Goal: Contribute content: Add original content to the website for others to see

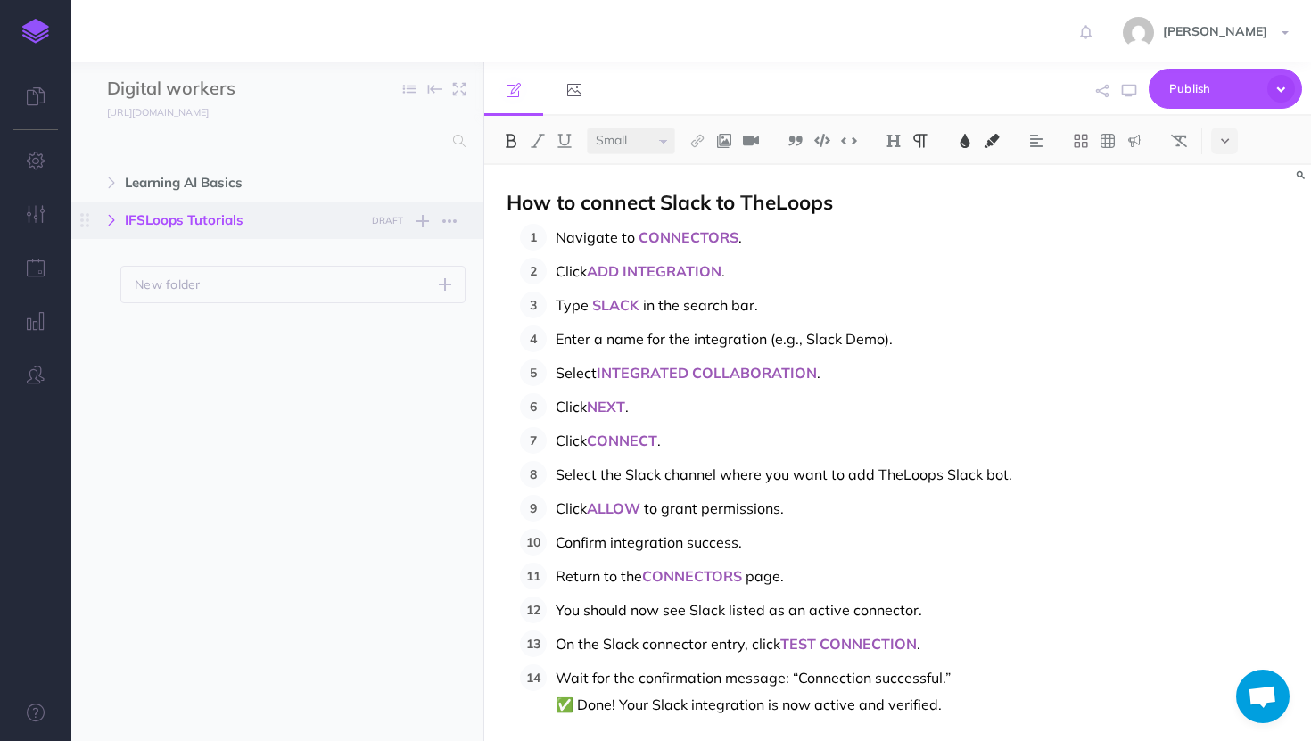
click at [103, 222] on button "button" at bounding box center [111, 220] width 32 height 21
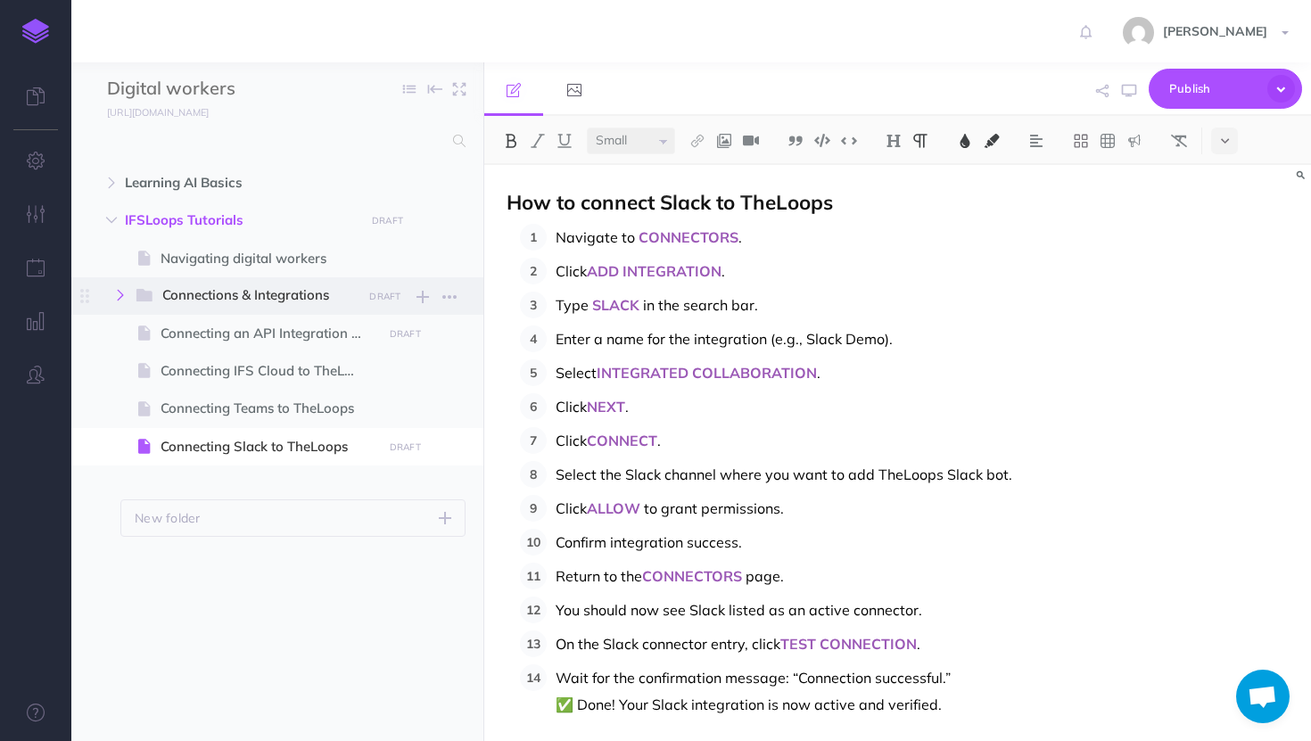
click at [117, 301] on button "button" at bounding box center [120, 294] width 32 height 21
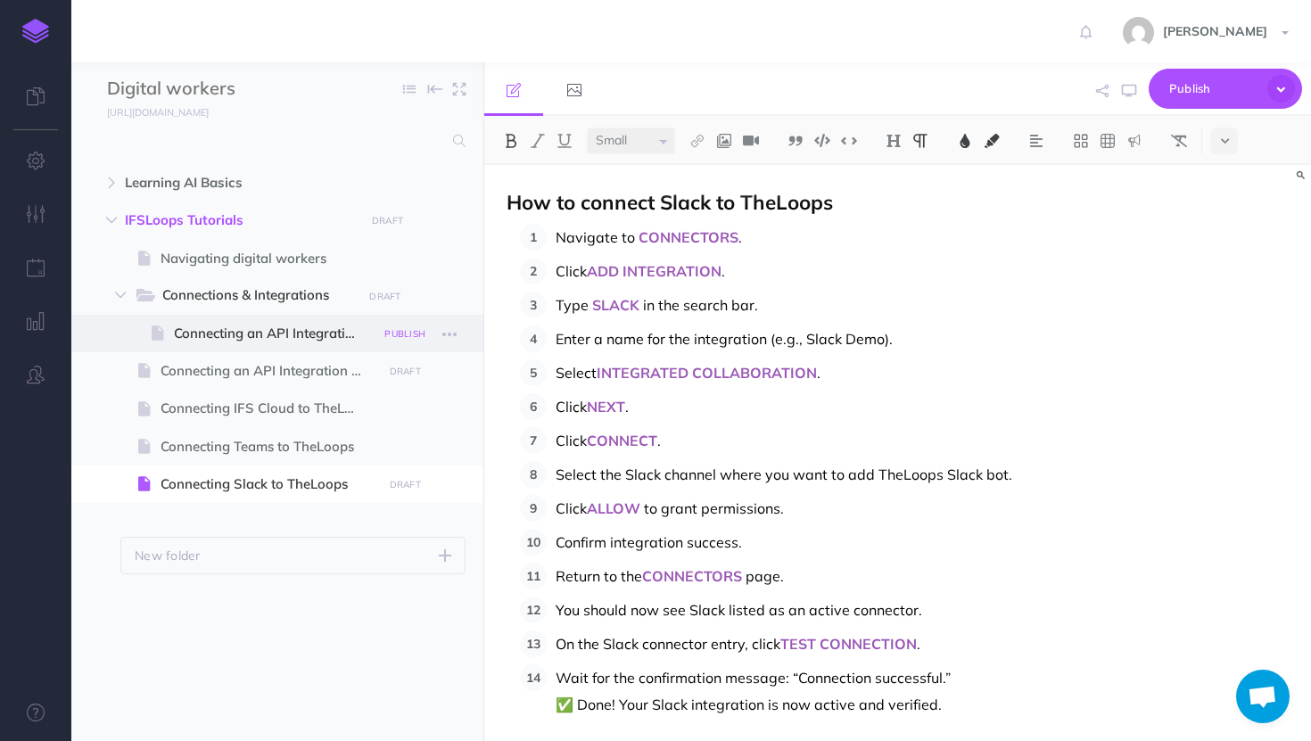
click at [409, 333] on small "PUBLISH" at bounding box center [404, 334] width 41 height 12
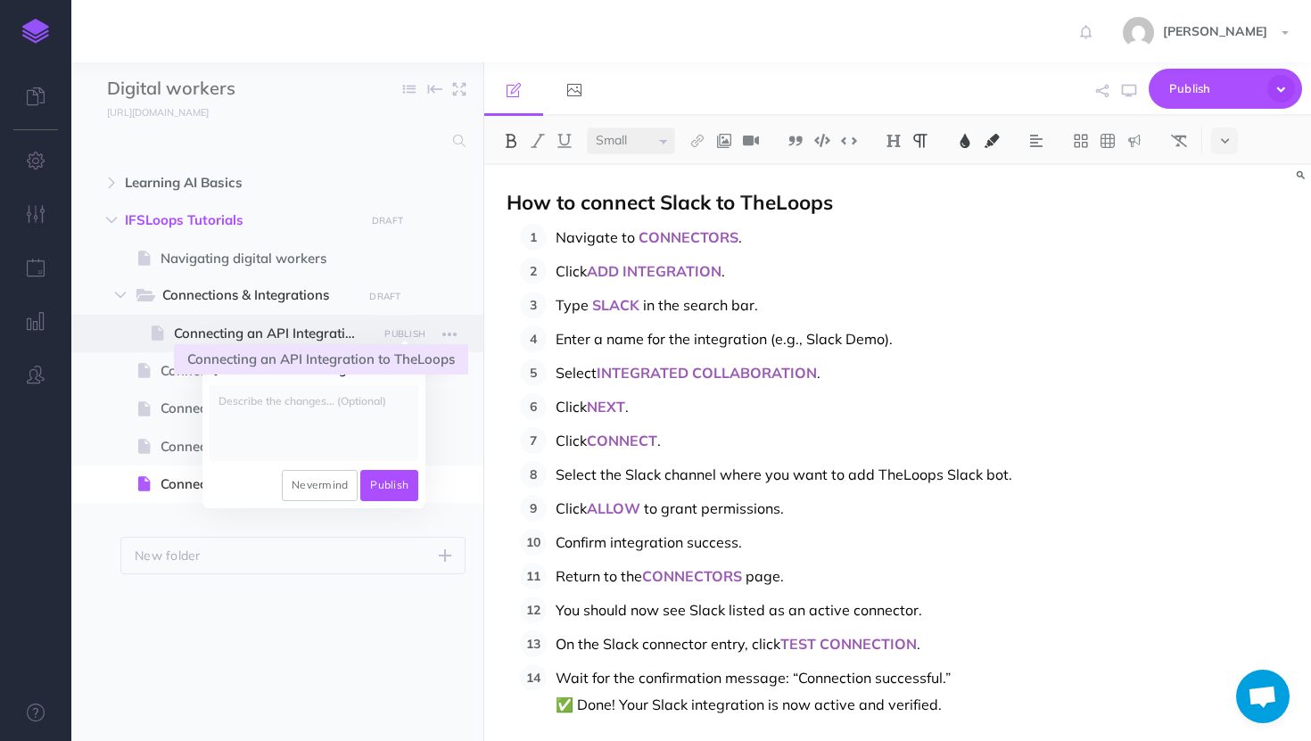
click at [333, 325] on span "Connecting an API Integration to TheLoops" at bounding box center [275, 333] width 202 height 21
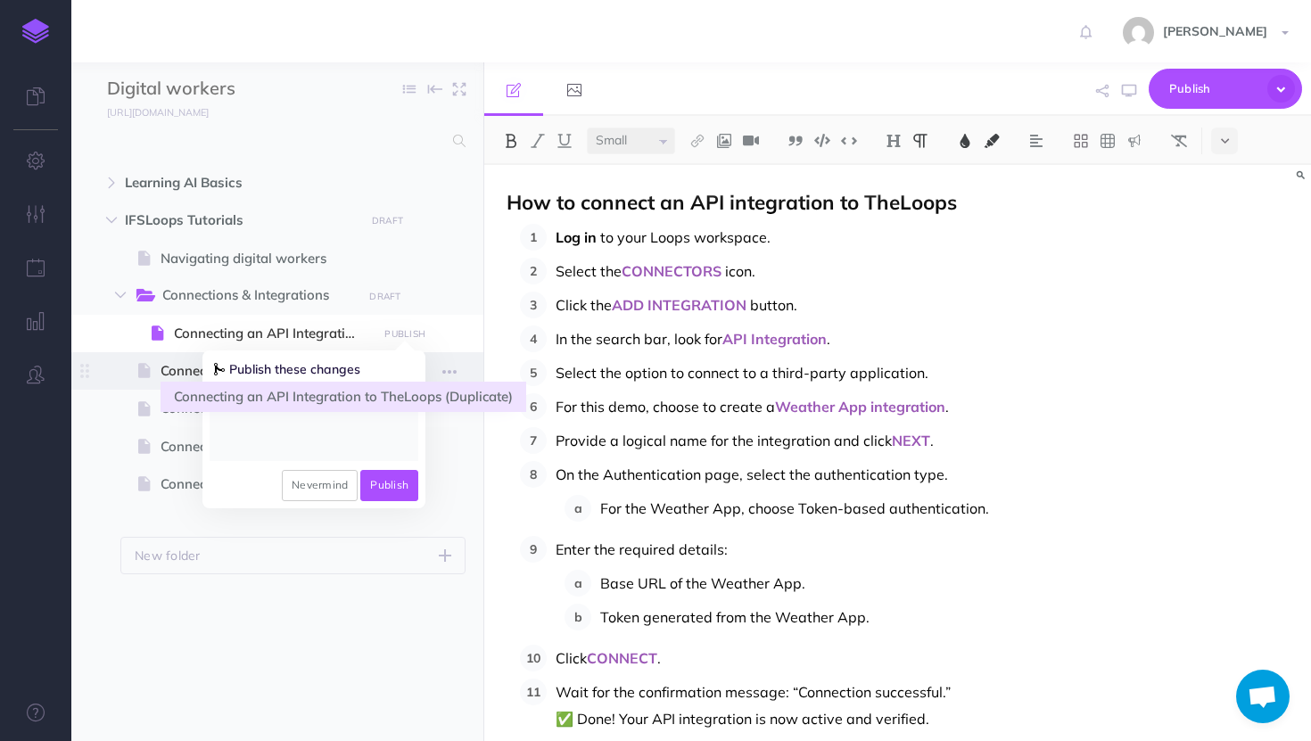
click at [163, 370] on span "Connecting an API Integration to TheLoops (Duplicate)" at bounding box center [268, 370] width 216 height 21
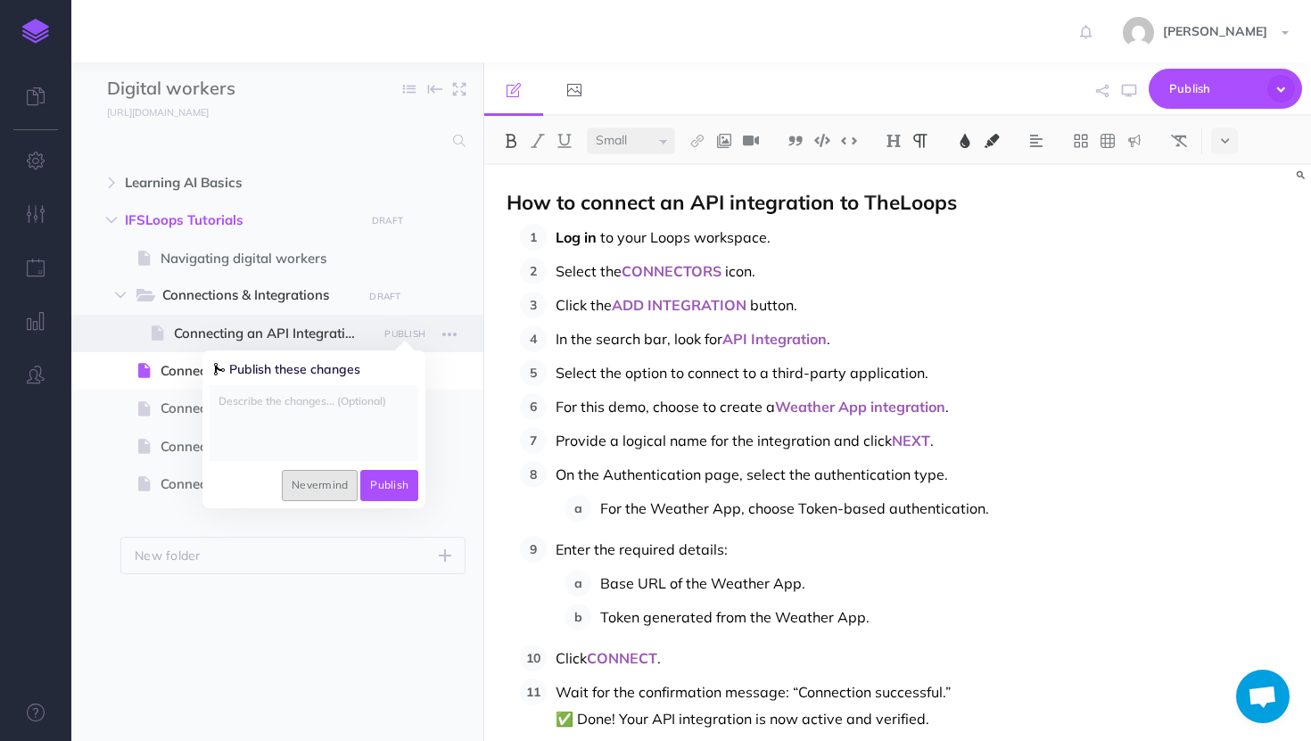
click at [333, 476] on button "Nevermind" at bounding box center [320, 485] width 76 height 30
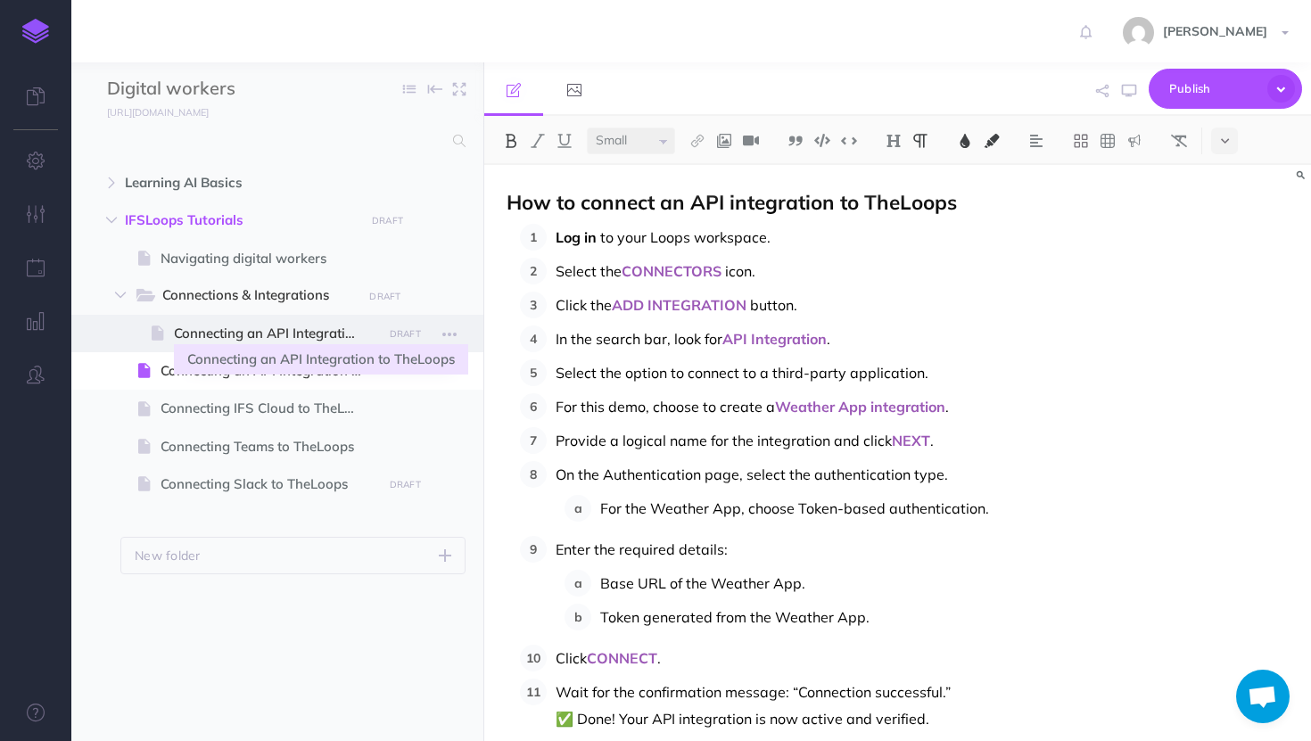
click at [296, 327] on span "Connecting an API Integration to TheLoops" at bounding box center [275, 333] width 202 height 21
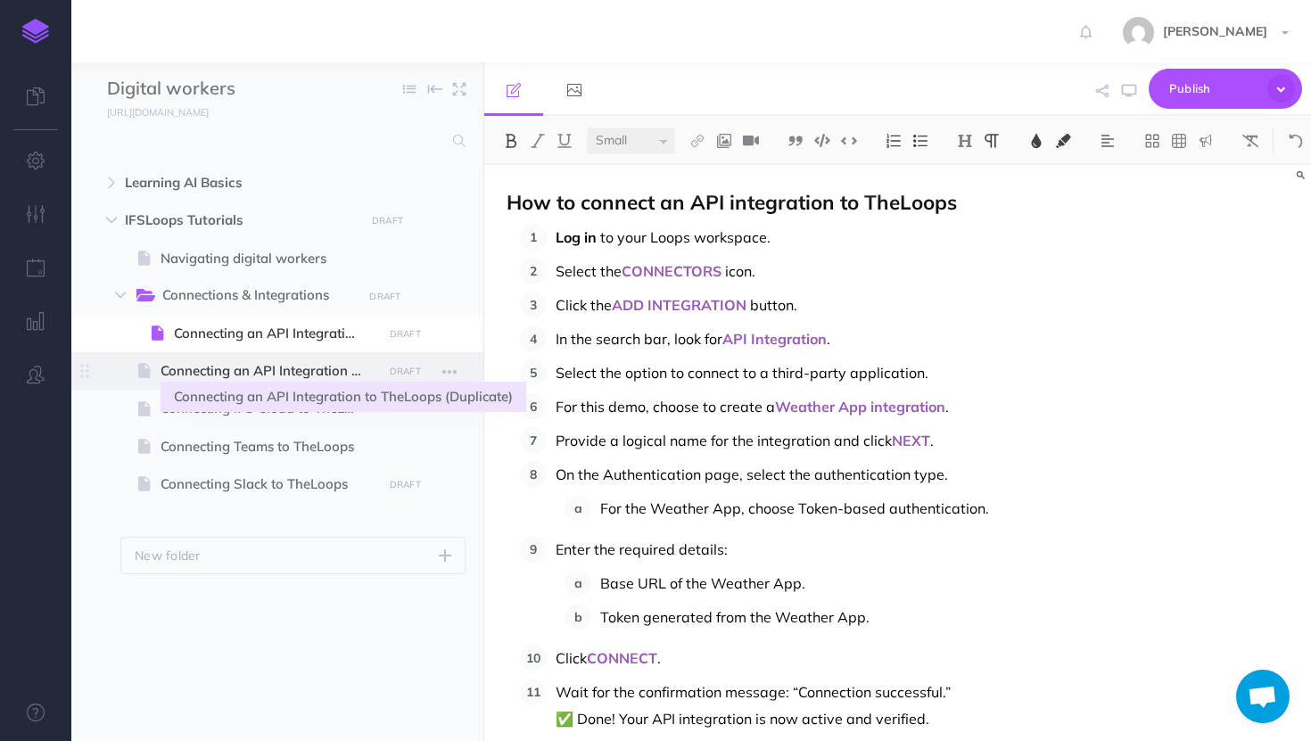
click at [291, 361] on span "Connecting an API Integration to TheLoops (Duplicate)" at bounding box center [268, 370] width 216 height 21
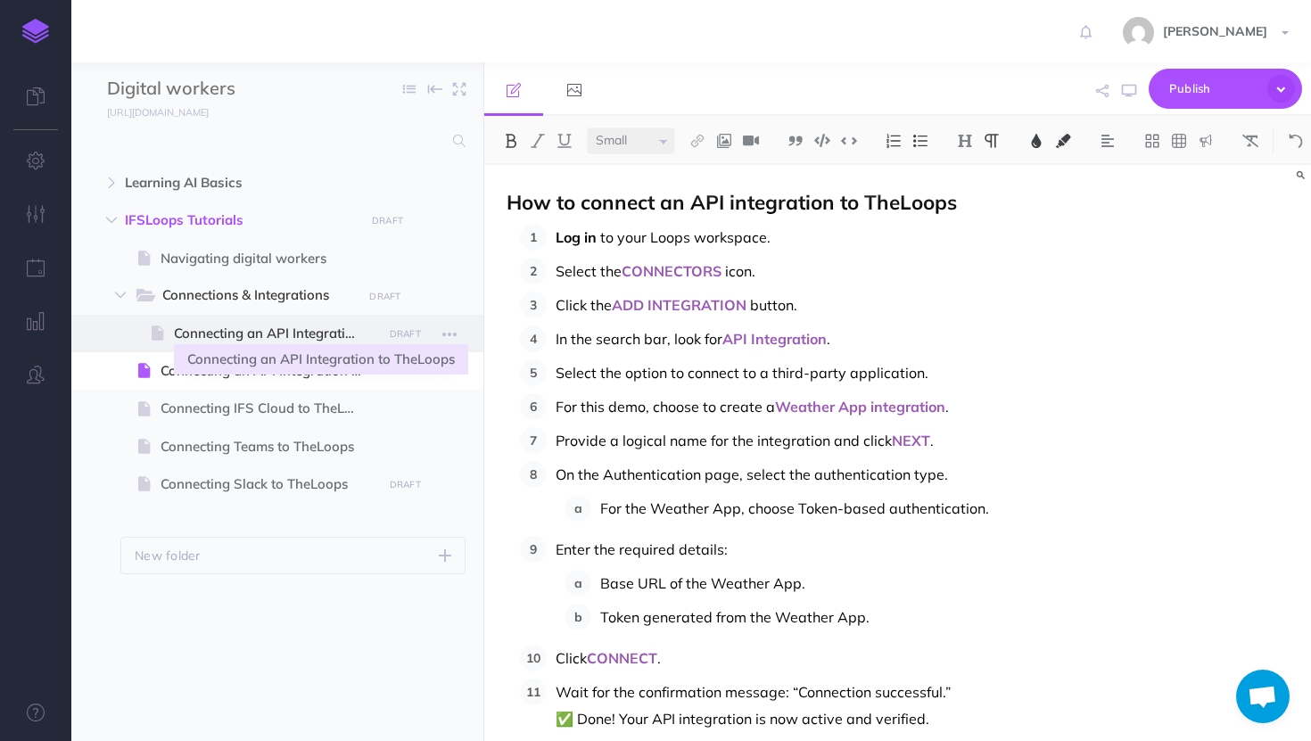
click at [302, 332] on span "Connecting an API Integration to TheLoops" at bounding box center [275, 333] width 202 height 21
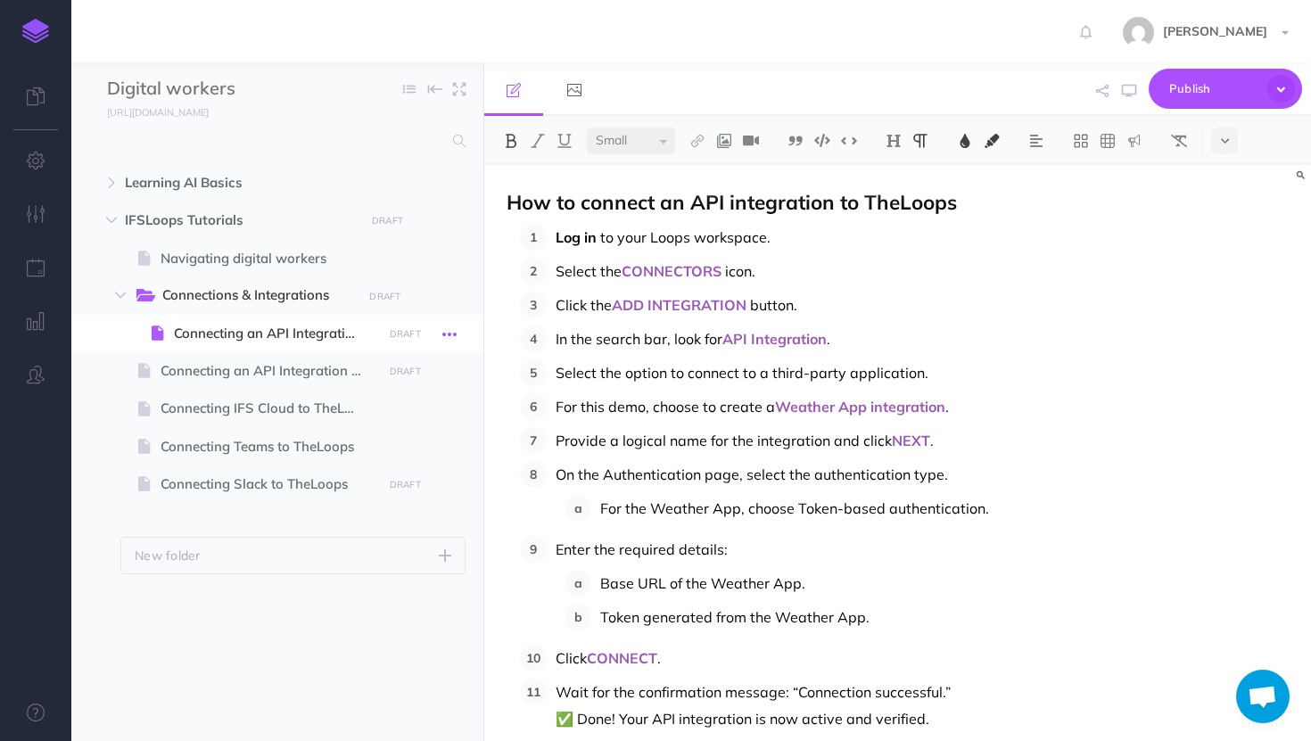
click at [448, 332] on icon "button" at bounding box center [449, 334] width 14 height 21
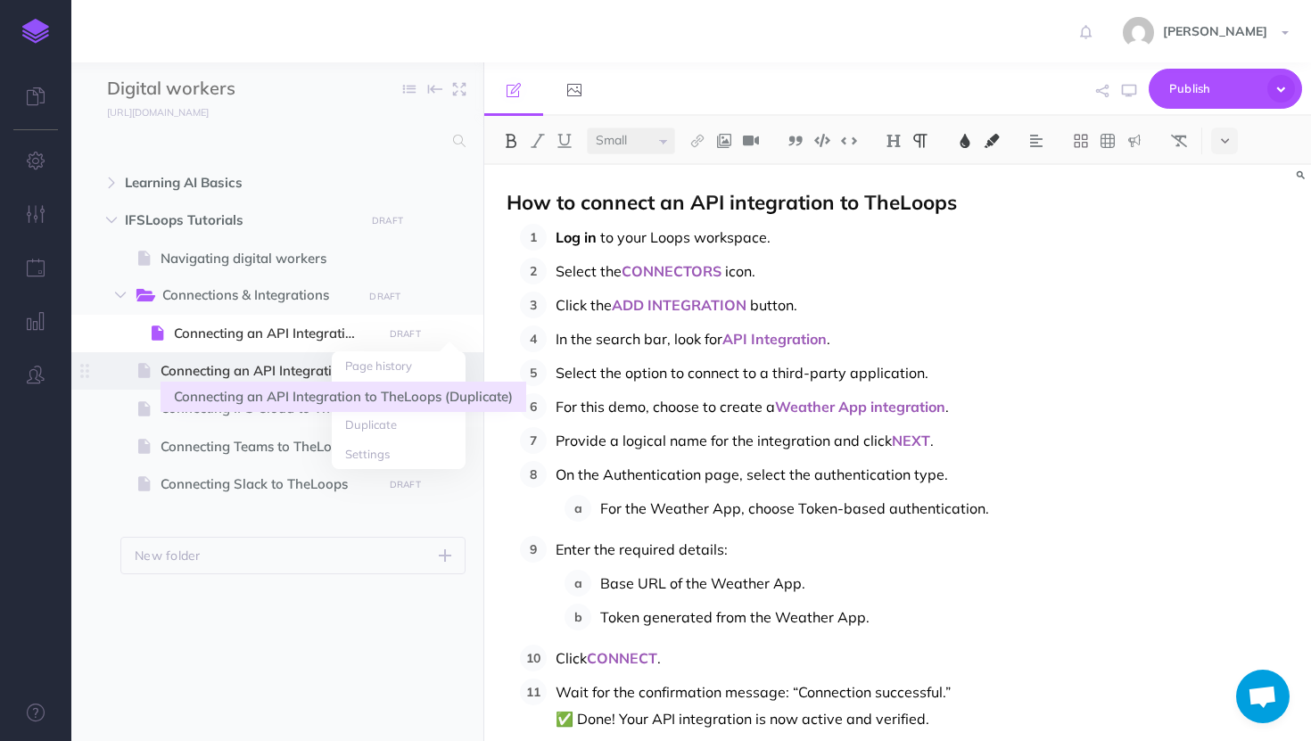
click at [260, 366] on span "Connecting an API Integration to TheLoops (Duplicate)" at bounding box center [268, 370] width 216 height 21
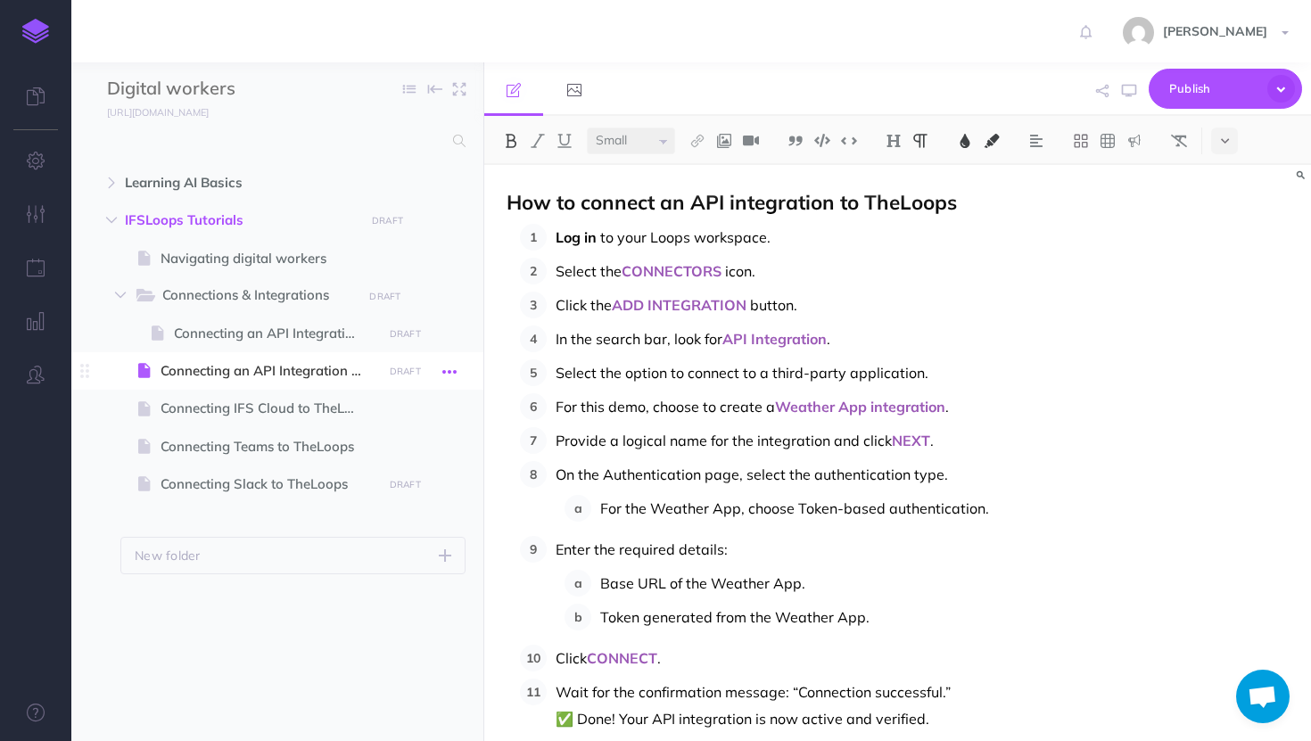
click at [451, 374] on icon "button" at bounding box center [449, 371] width 14 height 21
click at [456, 328] on icon "button" at bounding box center [449, 334] width 14 height 21
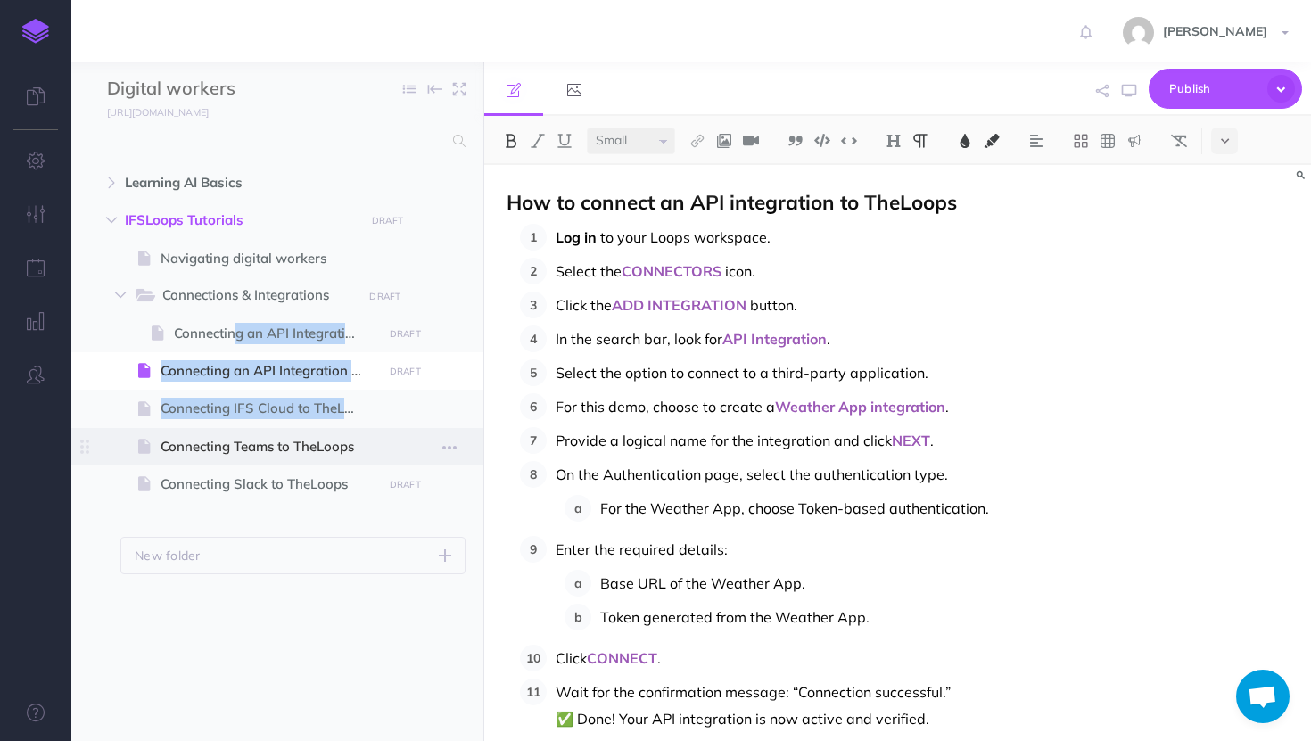
drag, startPoint x: 194, startPoint y: 339, endPoint x: 146, endPoint y: 429, distance: 102.1
click at [146, 429] on ul "Navigating digital workers Page history Notes manager Duplicate Settings Delete…" at bounding box center [292, 374] width 345 height 271
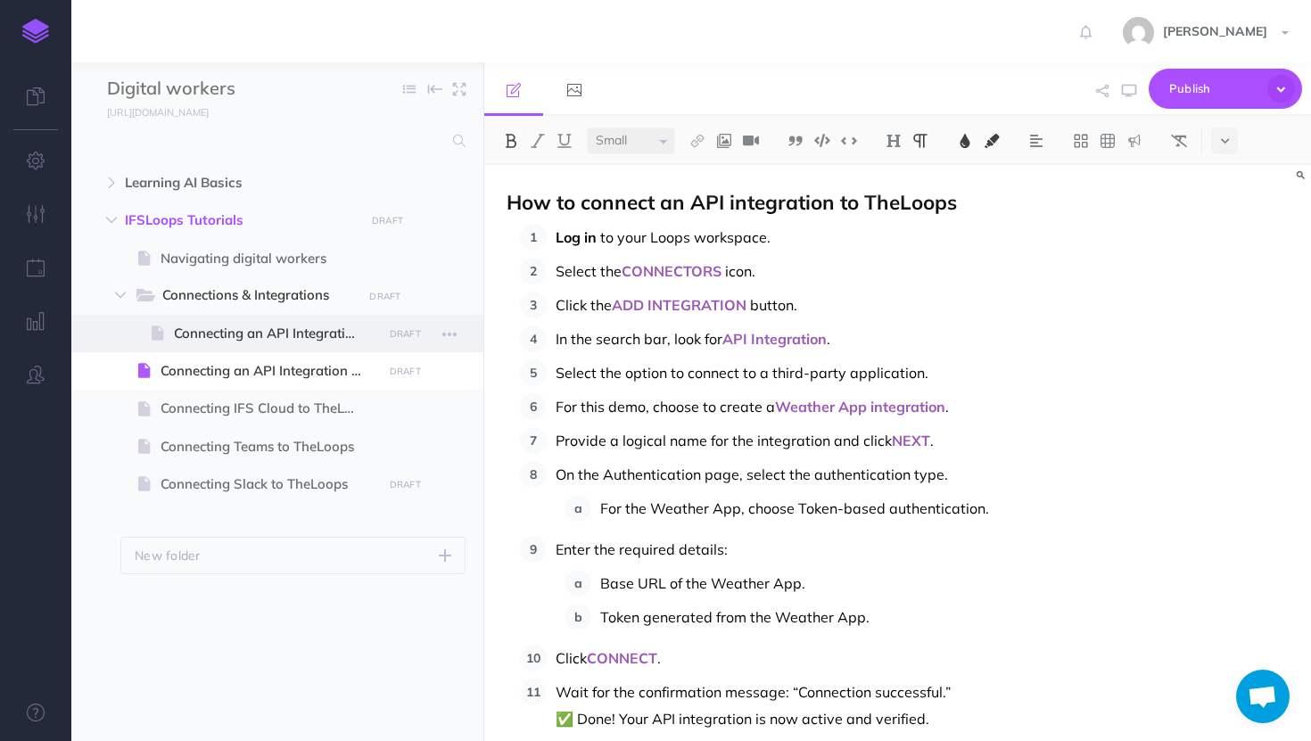
click at [111, 348] on span at bounding box center [277, 333] width 412 height 37
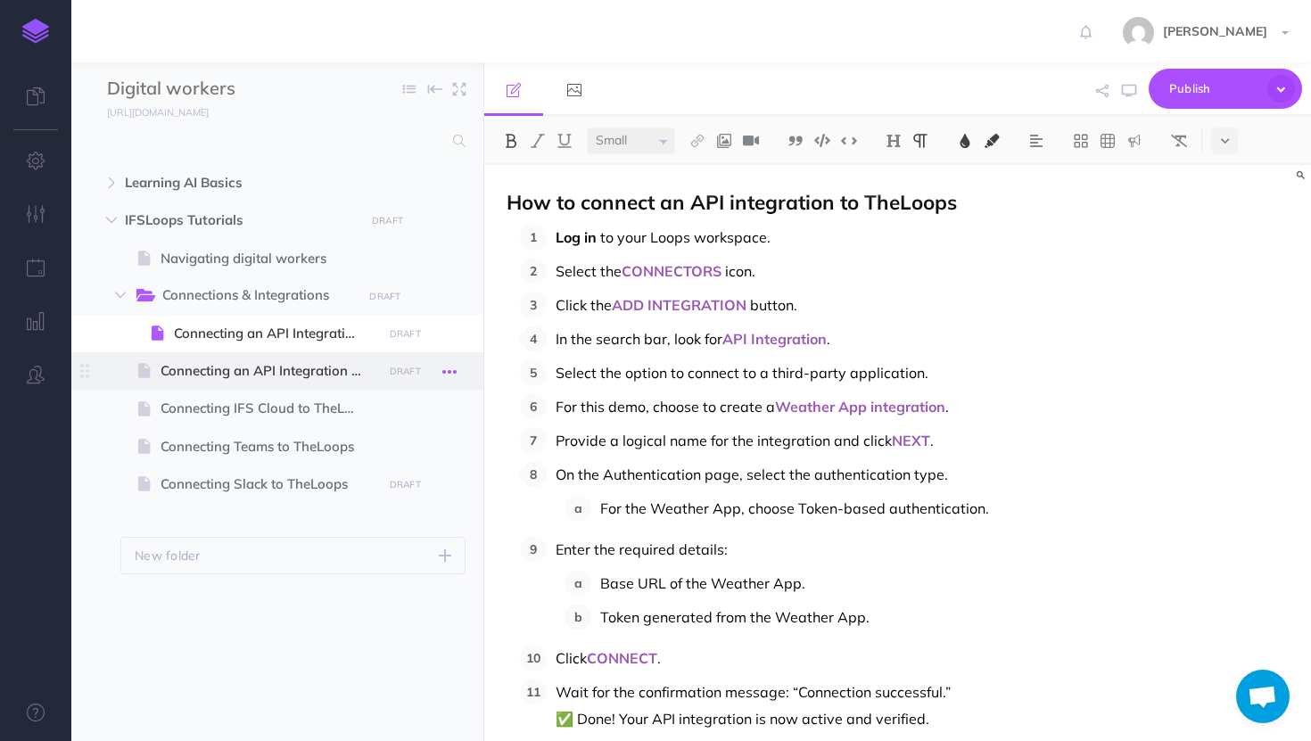
click at [445, 377] on icon "button" at bounding box center [449, 371] width 14 height 21
click at [109, 370] on span at bounding box center [277, 370] width 412 height 37
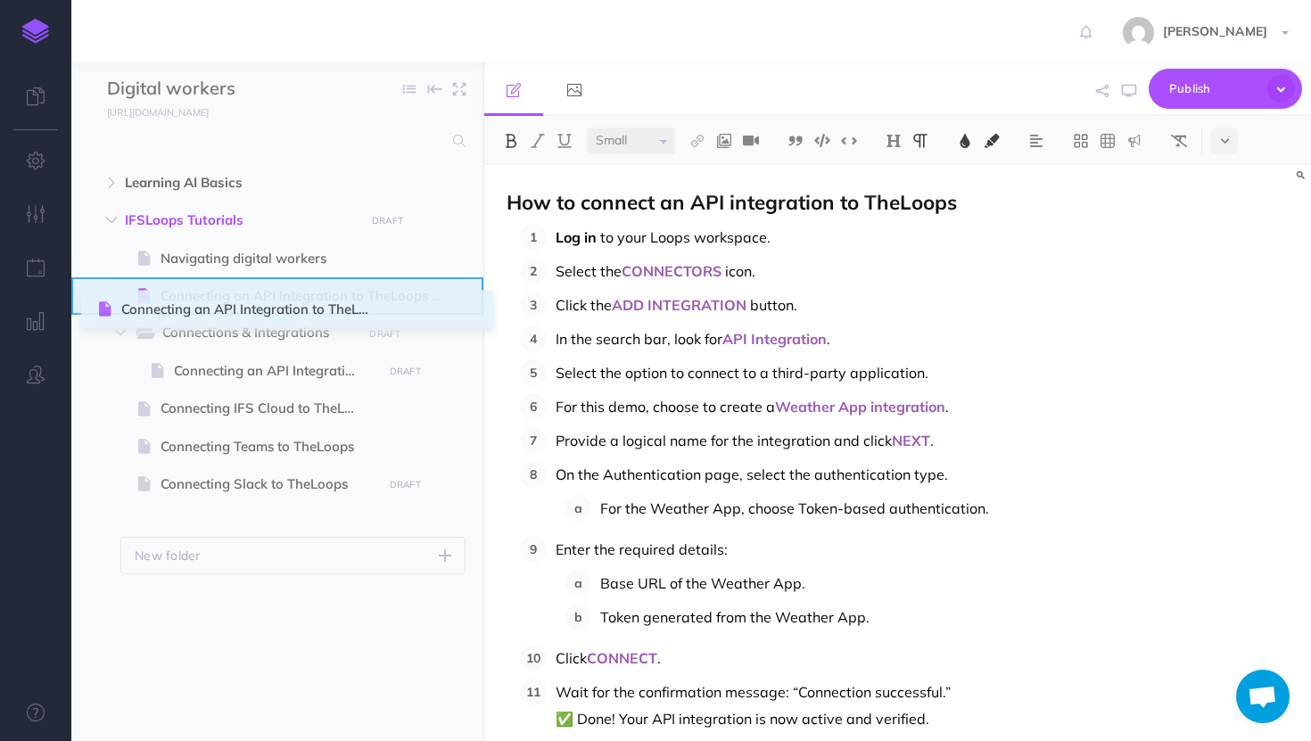
drag, startPoint x: 82, startPoint y: 368, endPoint x: 101, endPoint y: 307, distance: 64.3
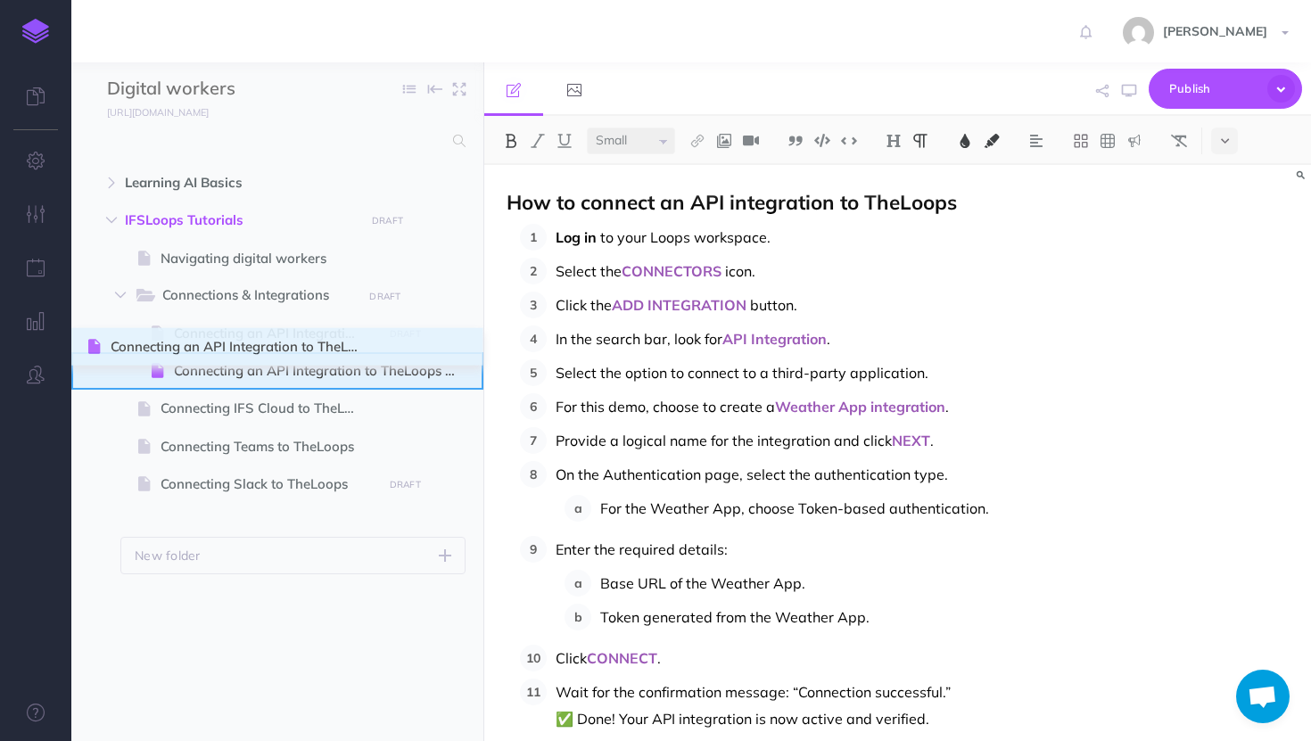
drag, startPoint x: 90, startPoint y: 302, endPoint x: 90, endPoint y: 353, distance: 50.8
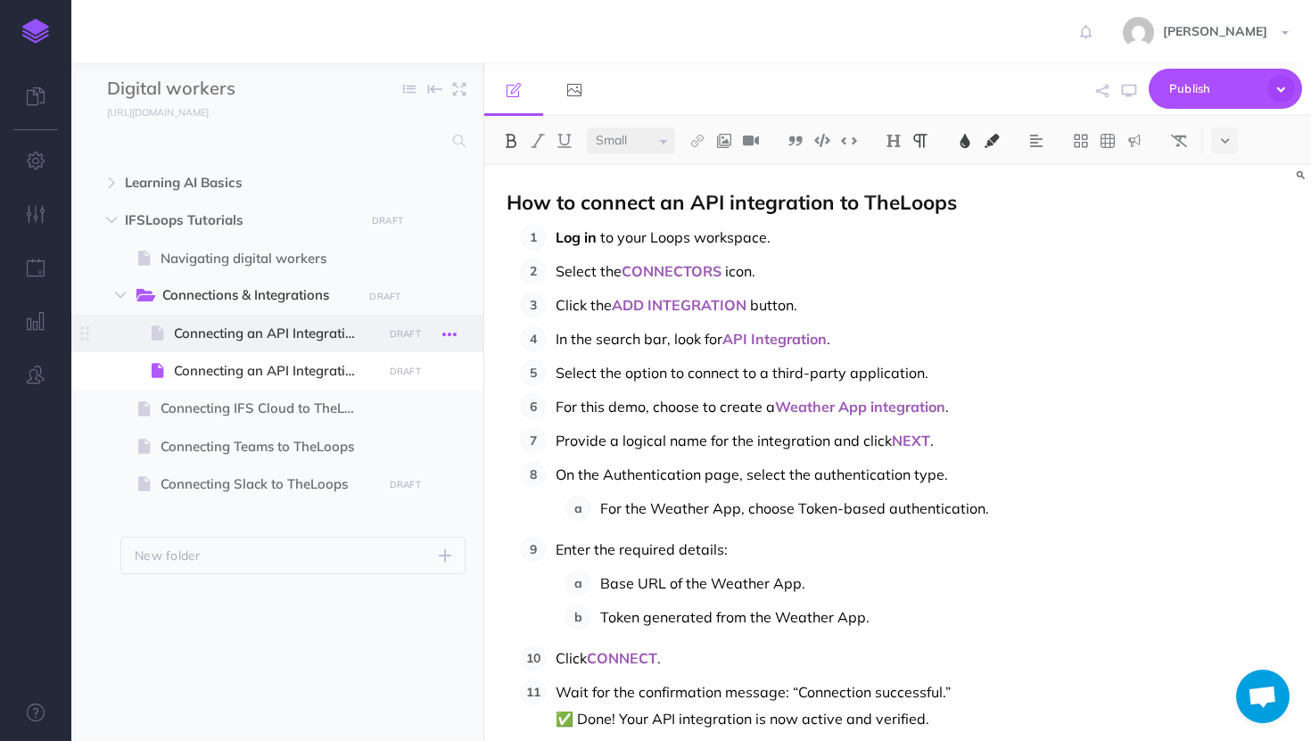
click at [456, 333] on icon "button" at bounding box center [449, 334] width 14 height 21
click at [453, 374] on icon "button" at bounding box center [449, 371] width 14 height 21
click at [372, 658] on ul "Learning AI Basics New folder Add a new folder inside this folder New page Add …" at bounding box center [277, 429] width 412 height 530
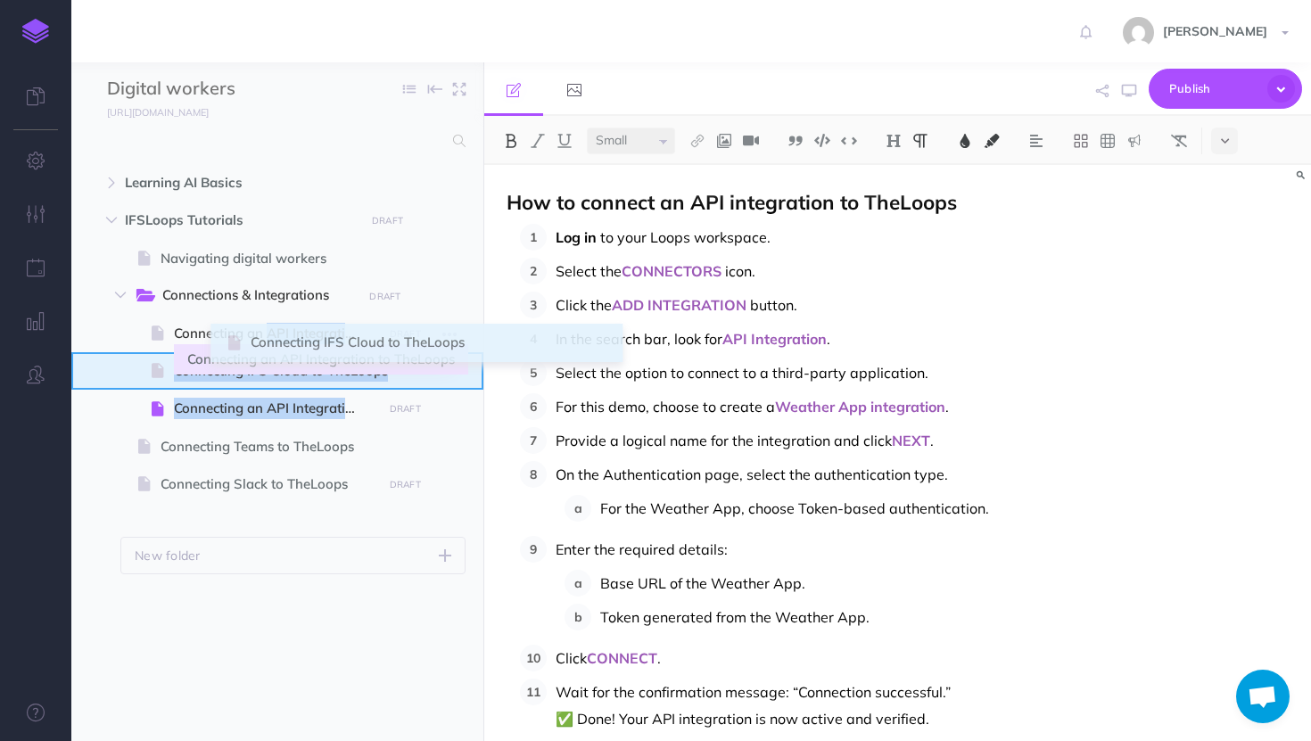
drag, startPoint x: 84, startPoint y: 409, endPoint x: 229, endPoint y: 343, distance: 159.6
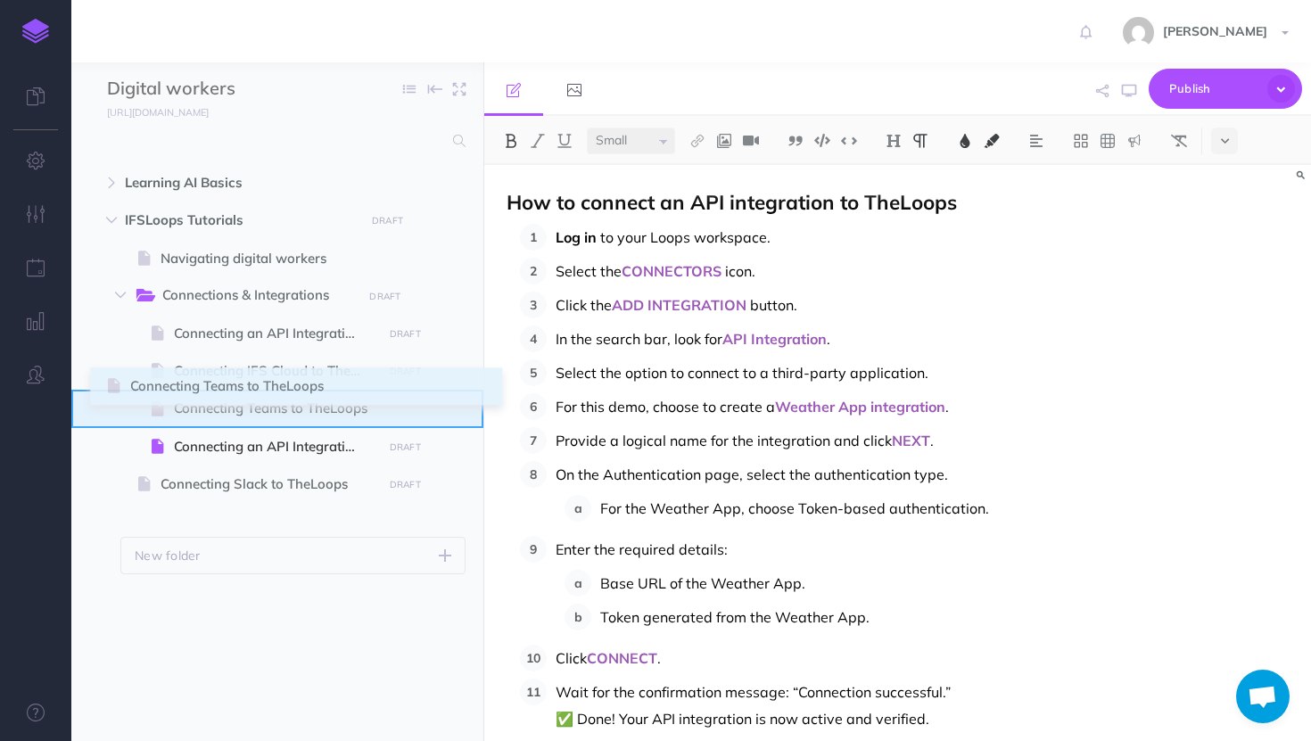
drag, startPoint x: 93, startPoint y: 451, endPoint x: 109, endPoint y: 391, distance: 61.9
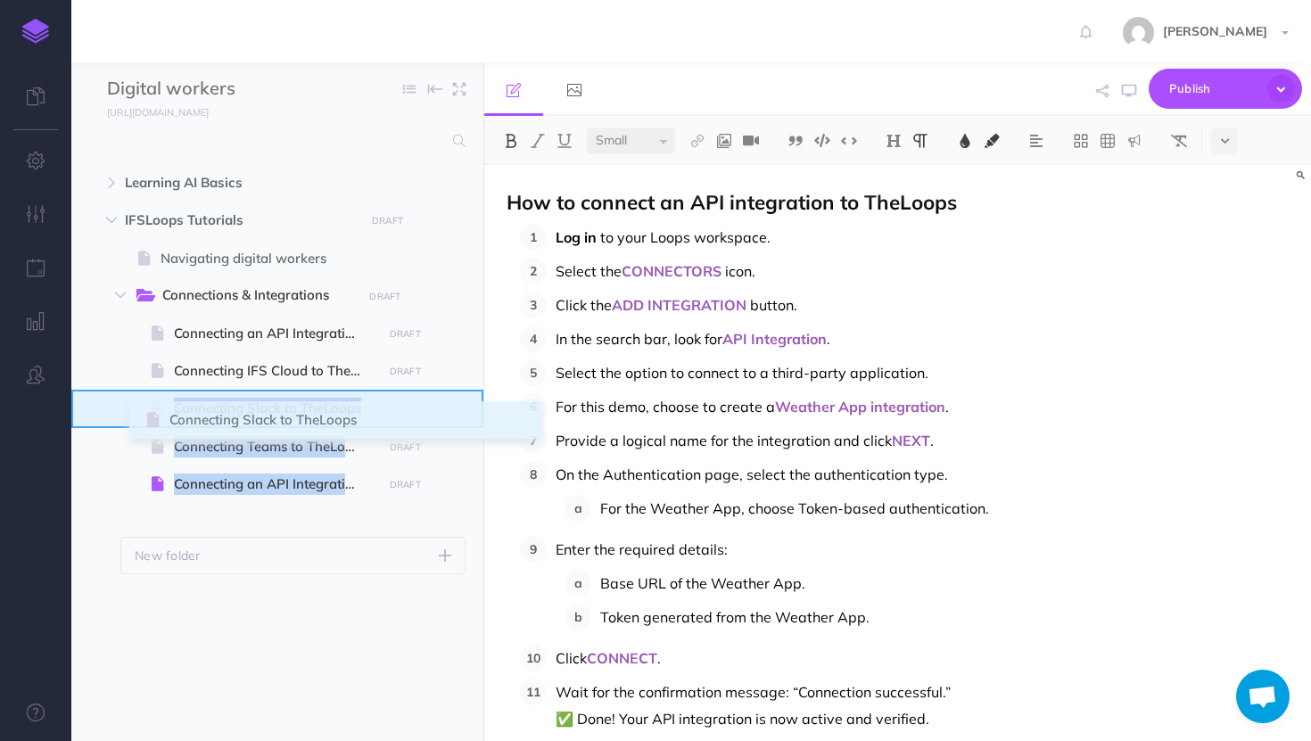
drag, startPoint x: 93, startPoint y: 487, endPoint x: 149, endPoint y: 423, distance: 85.3
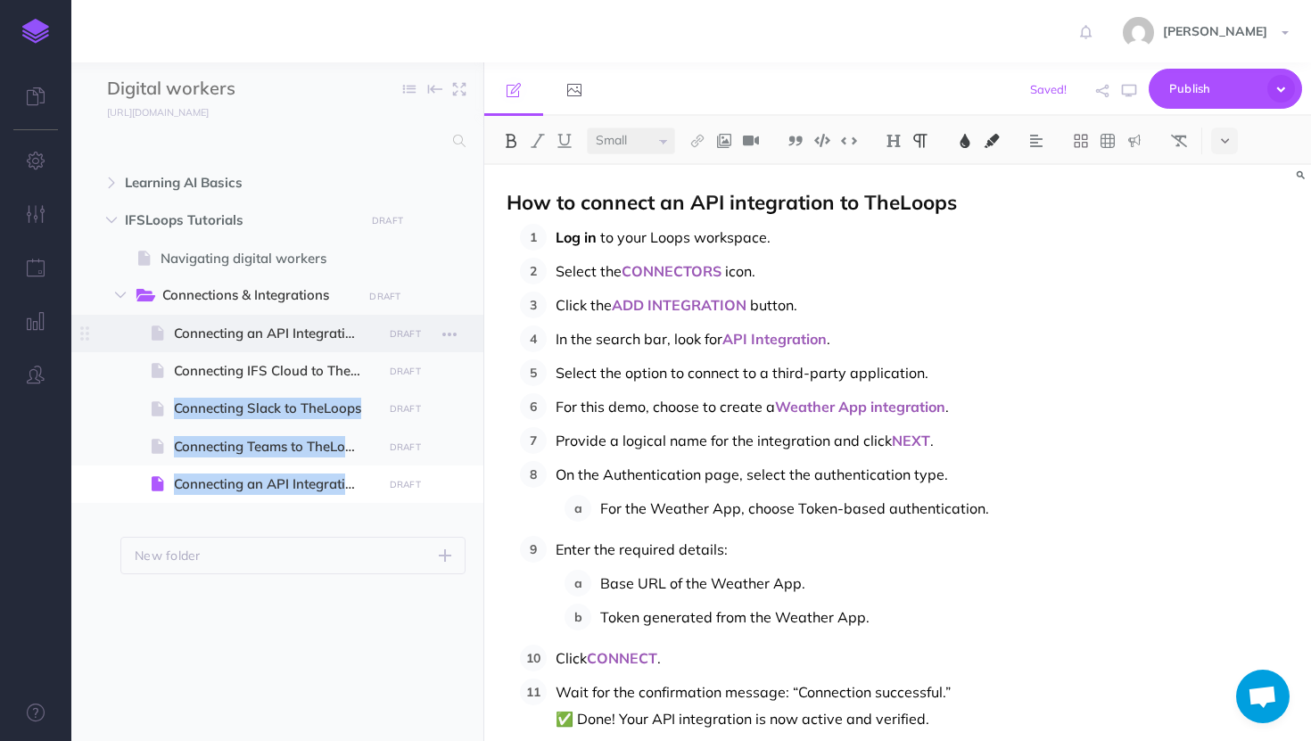
click at [287, 344] on span at bounding box center [277, 333] width 412 height 37
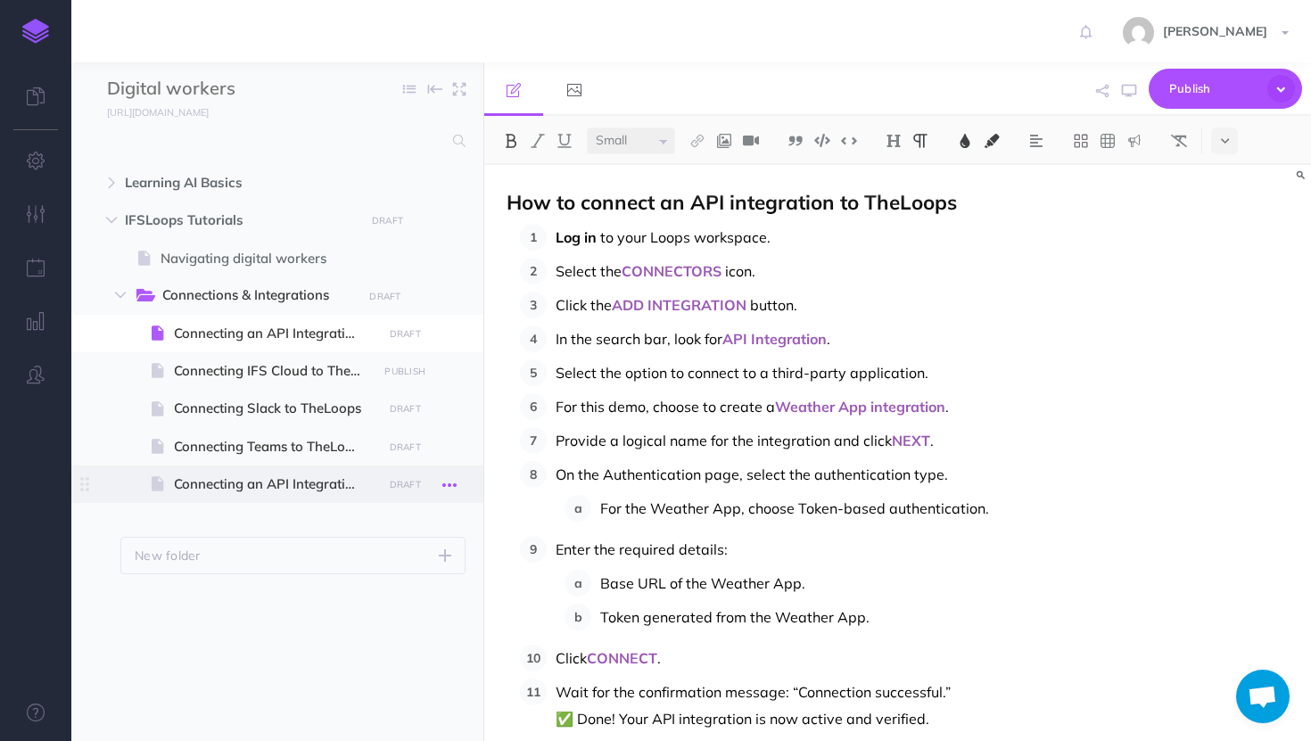
click at [456, 486] on icon "button" at bounding box center [449, 484] width 14 height 21
click at [399, 643] on link "Delete" at bounding box center [399, 633] width 134 height 29
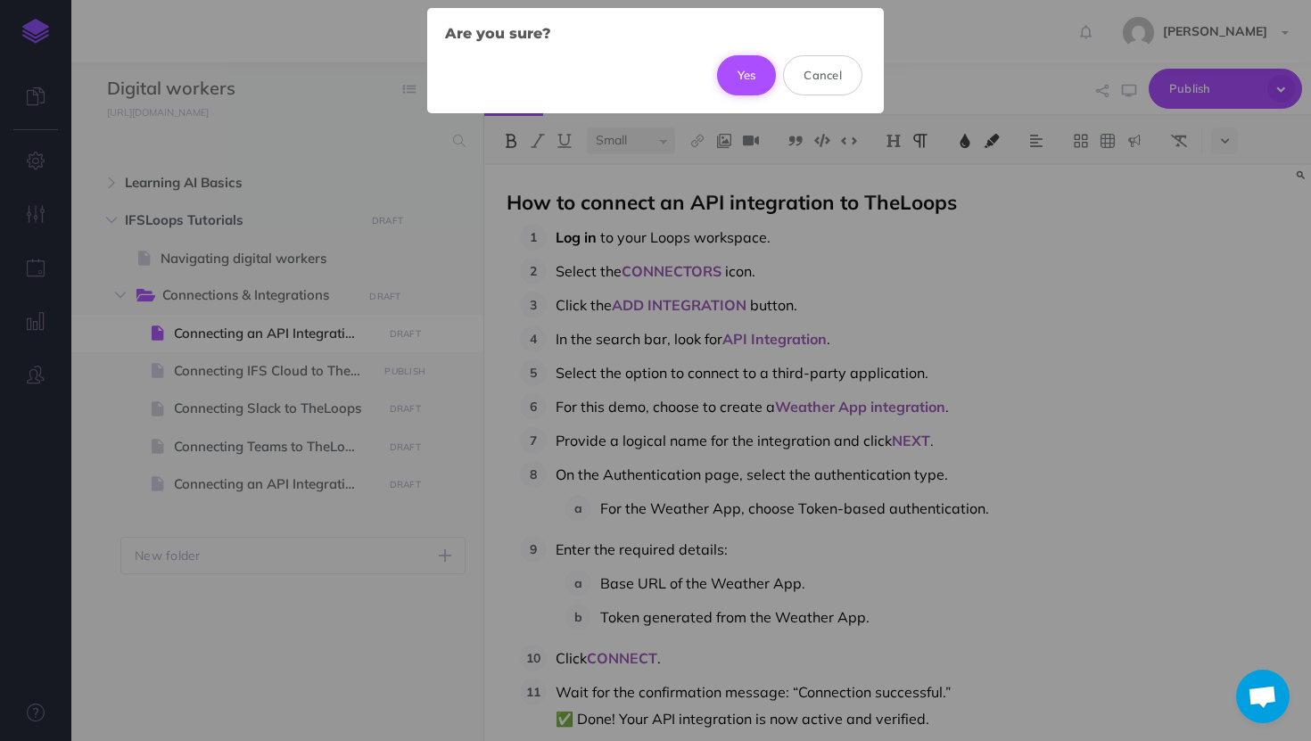
click at [763, 87] on button "Yes" at bounding box center [747, 74] width 60 height 39
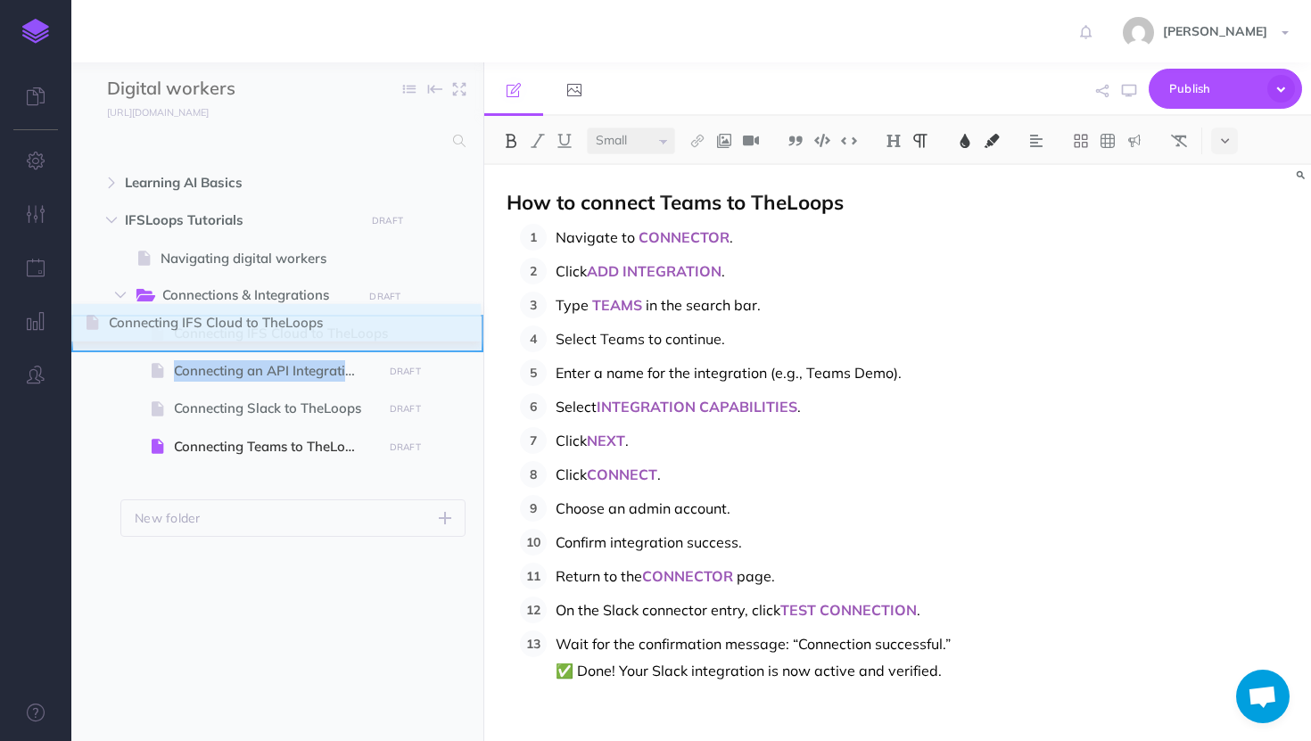
drag, startPoint x: 86, startPoint y: 369, endPoint x: 88, endPoint y: 322, distance: 47.3
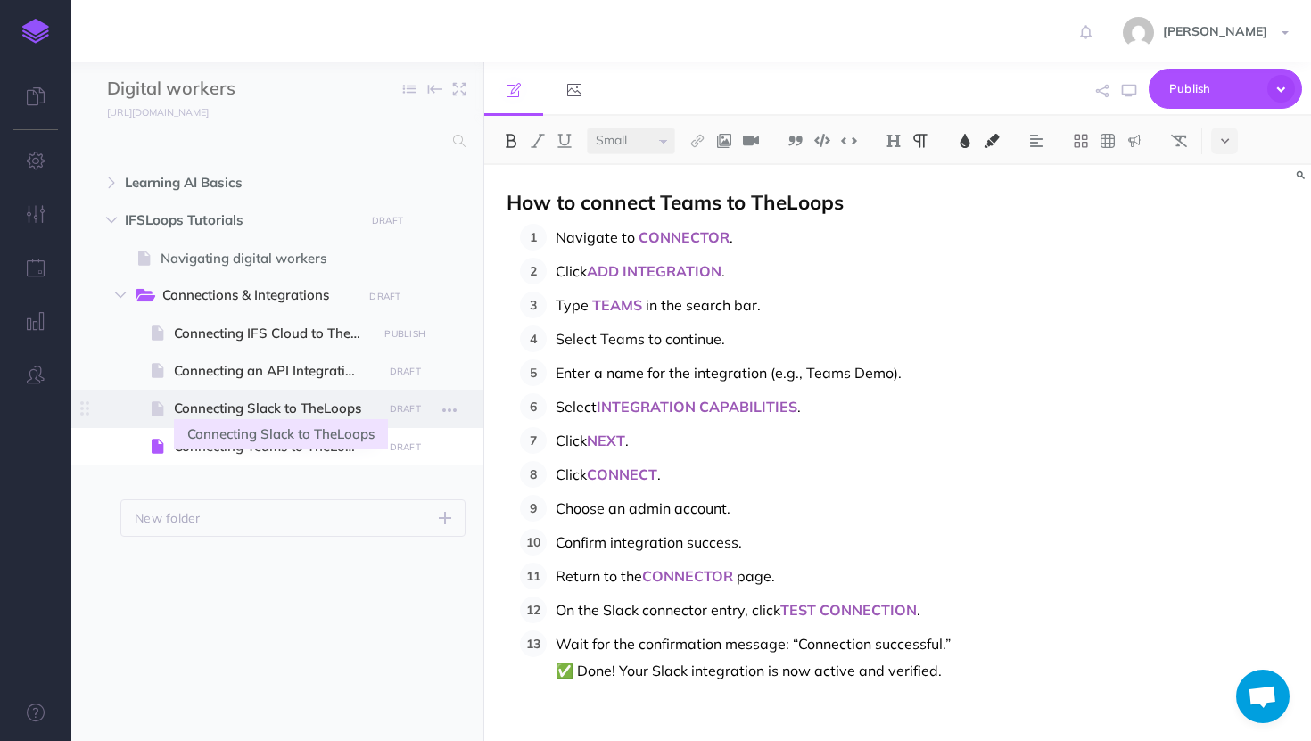
click at [232, 413] on span "Connecting Slack to TheLoops" at bounding box center [275, 408] width 202 height 21
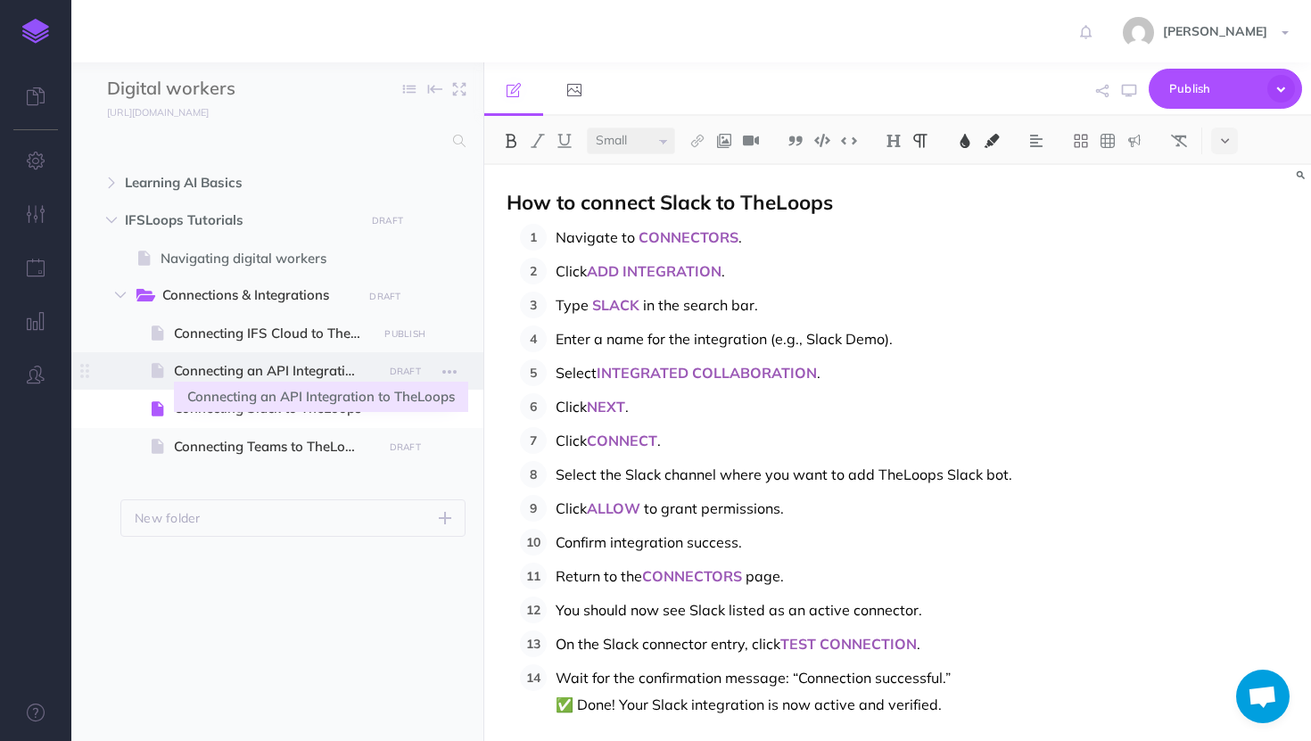
click at [224, 375] on span "Connecting an API Integration to TheLoops" at bounding box center [275, 370] width 202 height 21
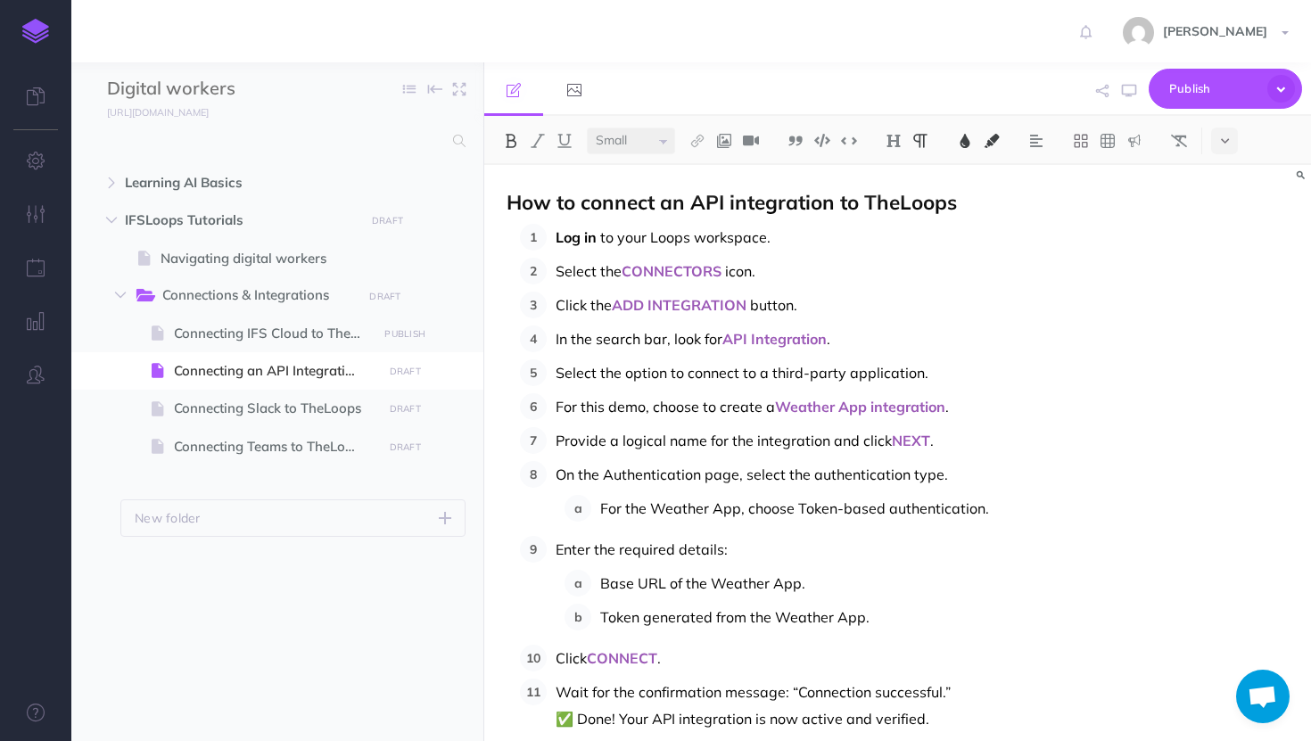
scroll to position [70, 0]
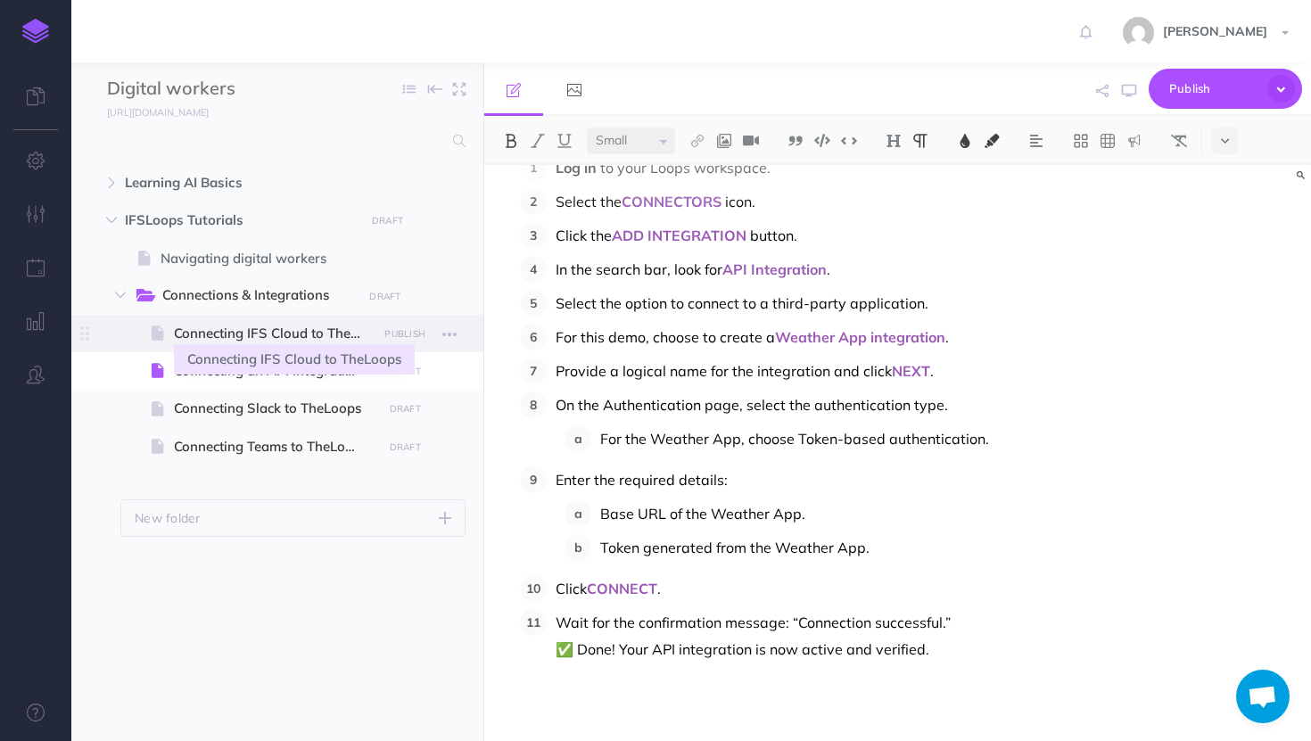
click at [244, 342] on span "Connecting IFS Cloud to TheLoops" at bounding box center [275, 333] width 202 height 21
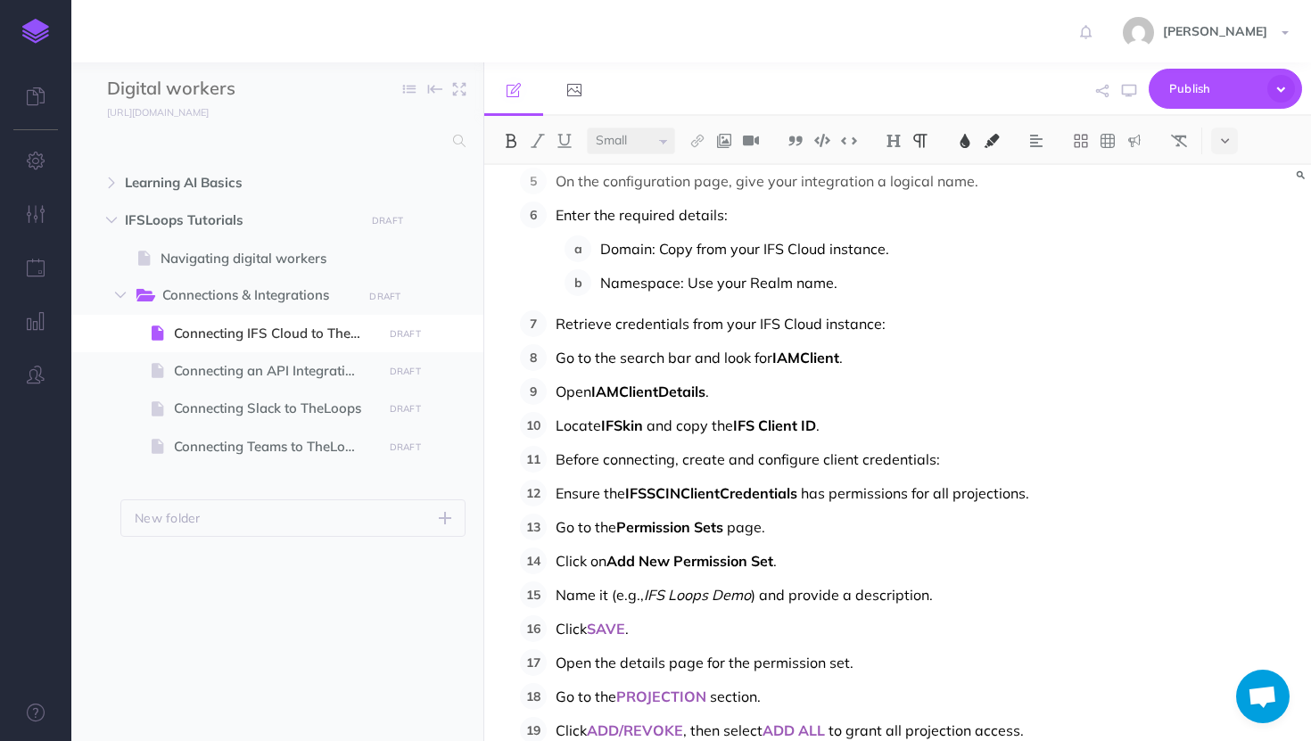
scroll to position [195, 0]
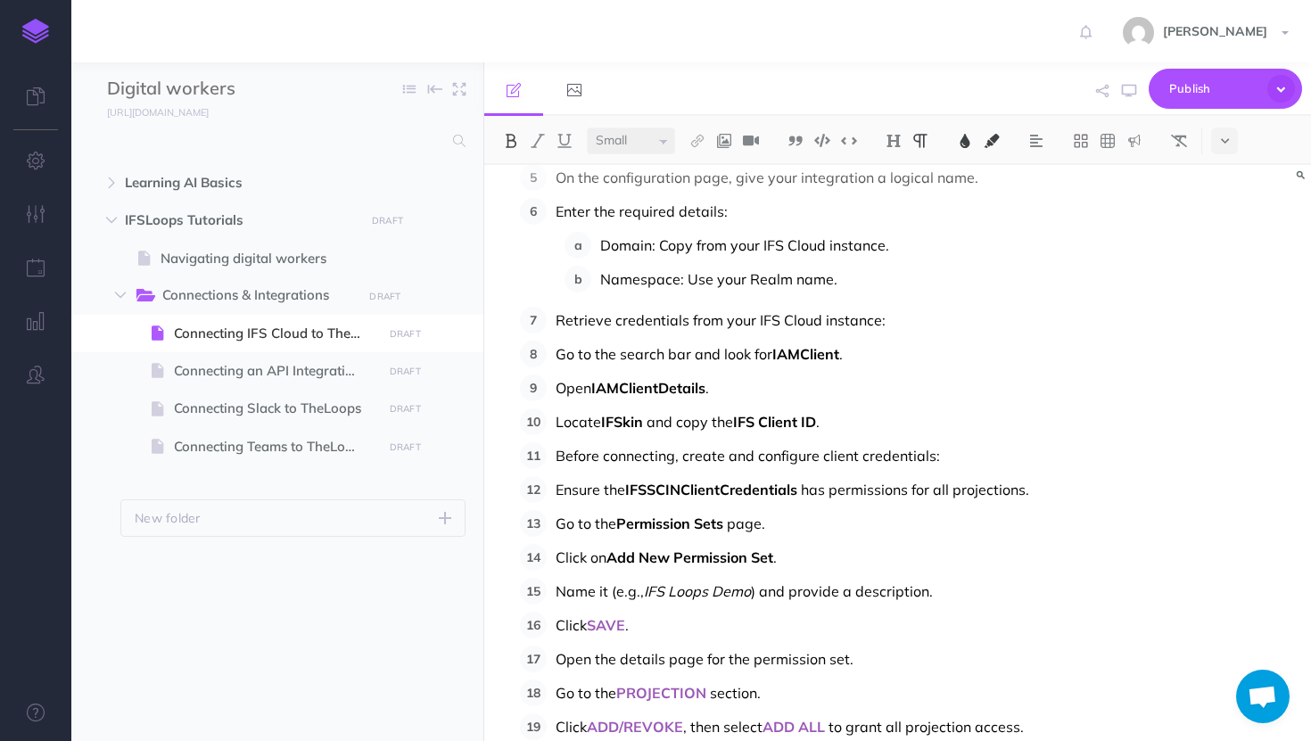
select select "null"
drag, startPoint x: 841, startPoint y: 357, endPoint x: 773, endPoint y: 360, distance: 67.8
click at [774, 360] on p "Go to the search bar and look for IAMClient ." at bounding box center [921, 354] width 733 height 27
click at [962, 139] on img at bounding box center [965, 141] width 16 height 14
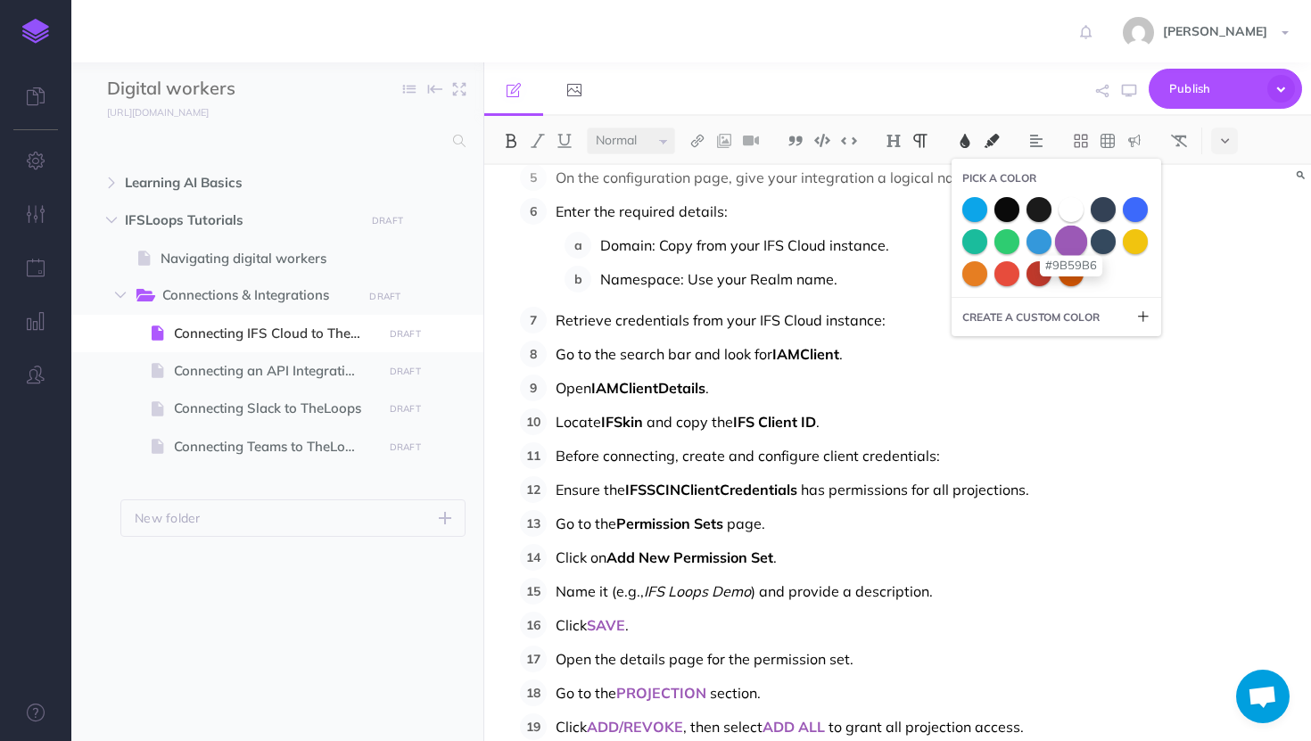
click at [1072, 233] on span at bounding box center [1071, 241] width 32 height 32
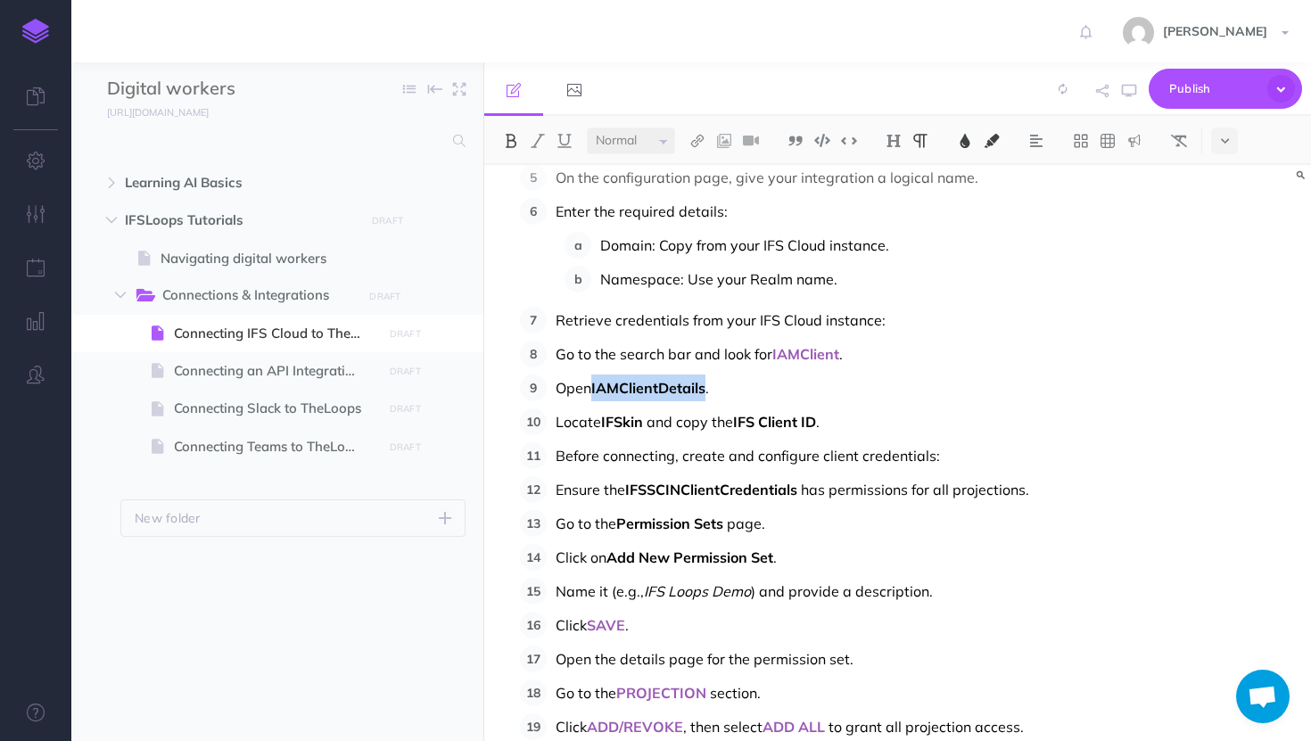
drag, startPoint x: 708, startPoint y: 390, endPoint x: 596, endPoint y: 398, distance: 111.7
click at [596, 398] on p "Open IAMClientDetails ." at bounding box center [921, 387] width 733 height 27
click at [957, 146] on button at bounding box center [964, 140] width 27 height 27
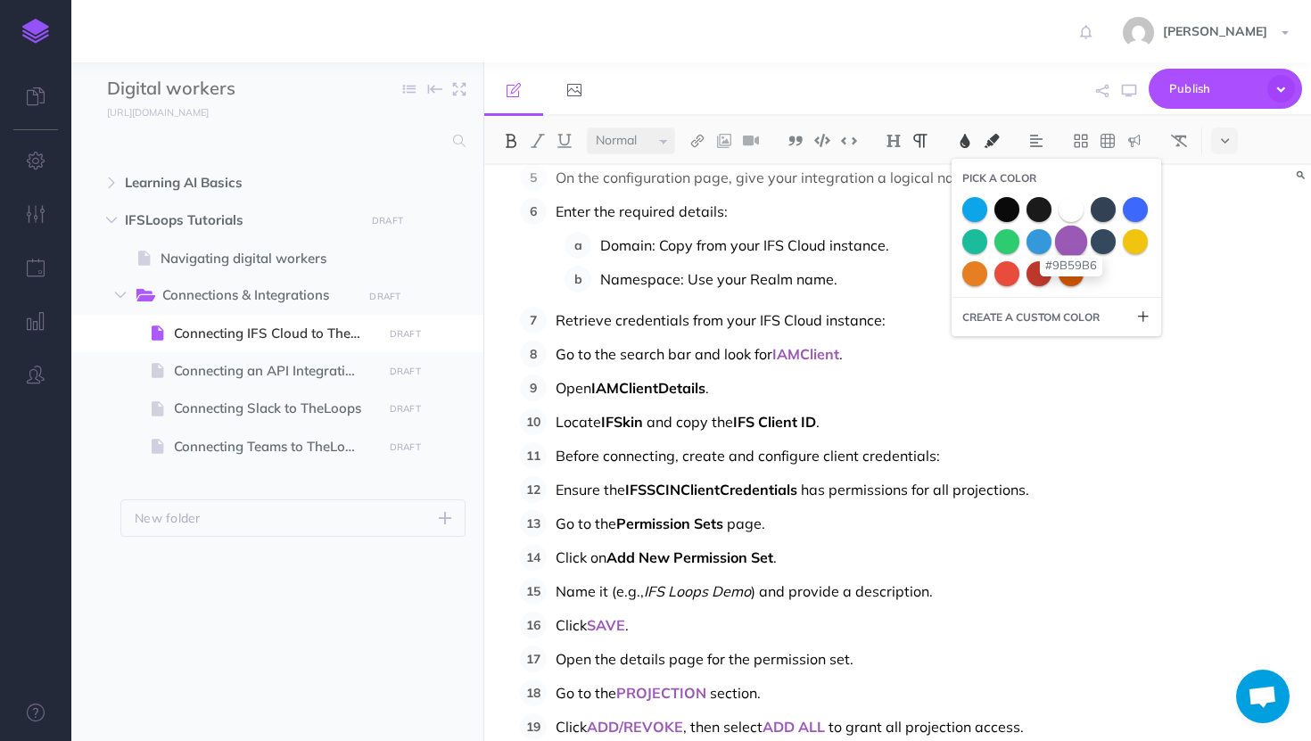
click at [1076, 251] on span at bounding box center [1071, 241] width 32 height 32
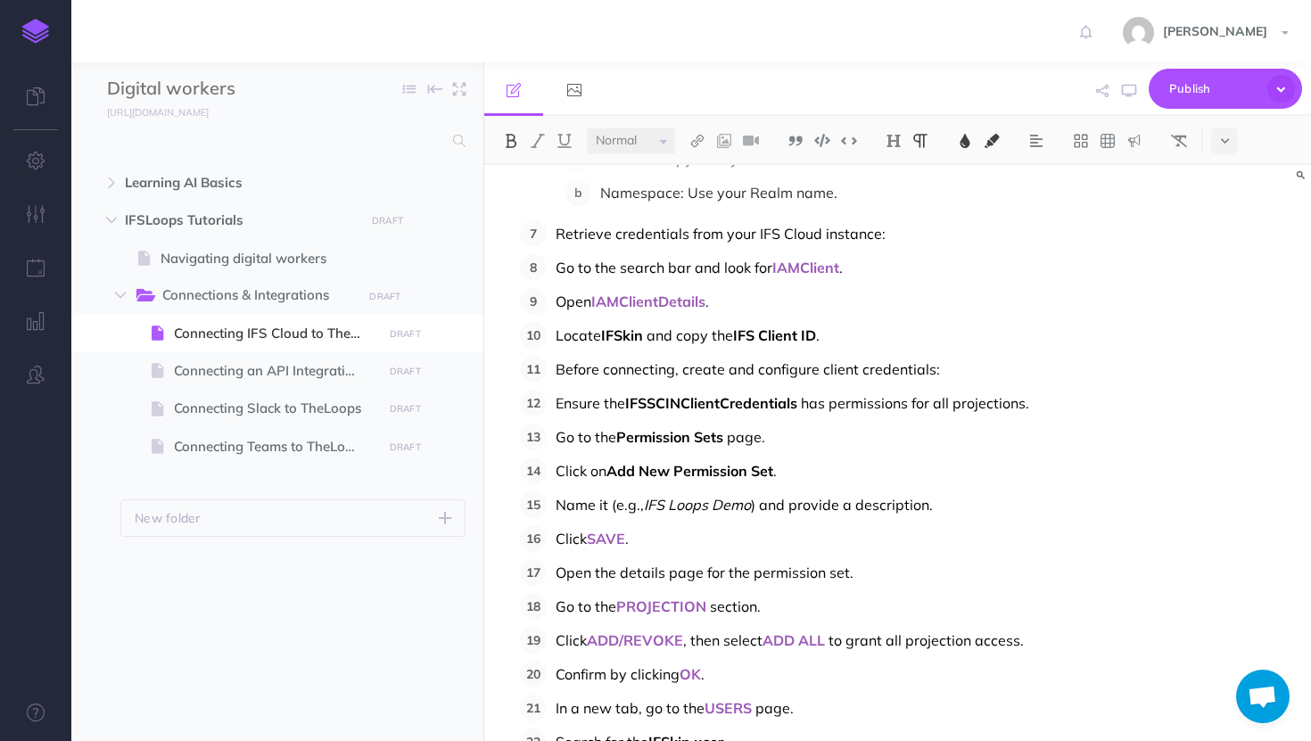
scroll to position [291, 0]
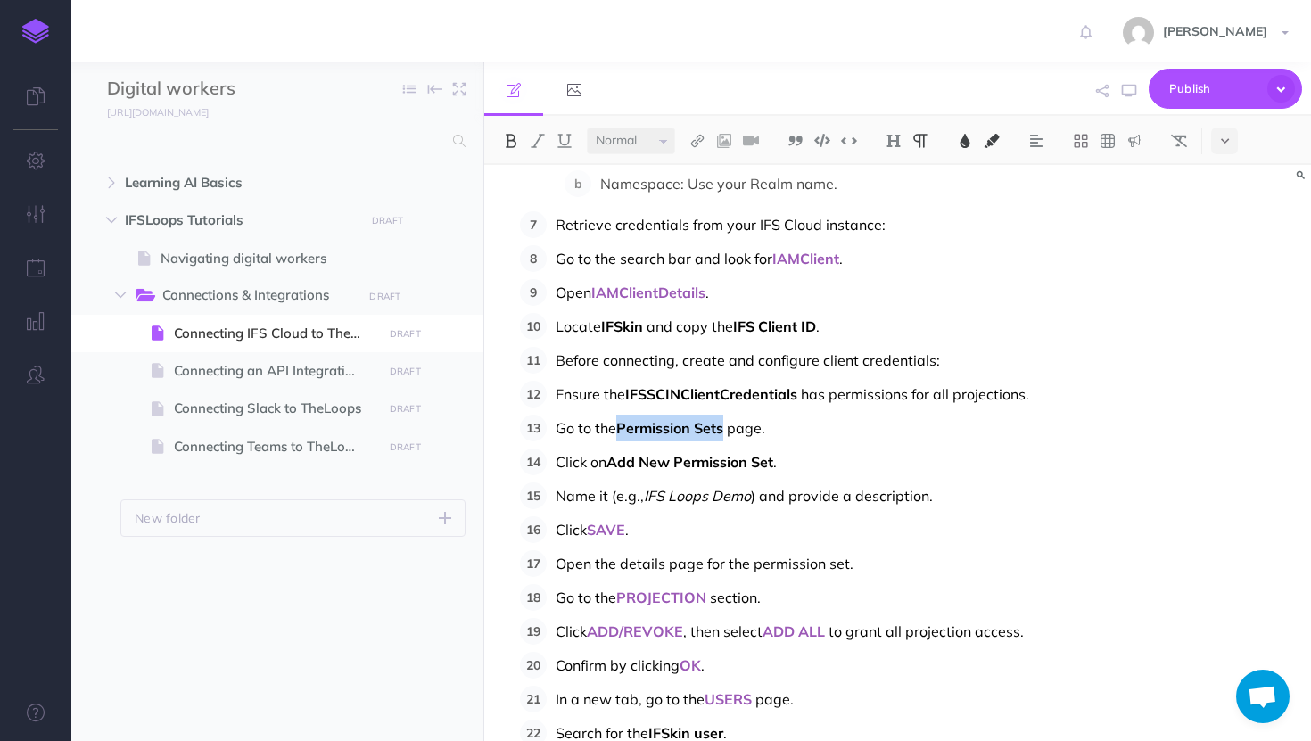
drag, startPoint x: 726, startPoint y: 432, endPoint x: 621, endPoint y: 434, distance: 105.2
click at [621, 434] on span "Permission Sets" at bounding box center [669, 428] width 107 height 18
click at [695, 430] on span "PERMISSSION SETS" at bounding box center [685, 428] width 138 height 18
drag, startPoint x: 746, startPoint y: 428, endPoint x: 621, endPoint y: 430, distance: 124.8
click at [621, 431] on span "PERMISSION SETS" at bounding box center [680, 428] width 129 height 18
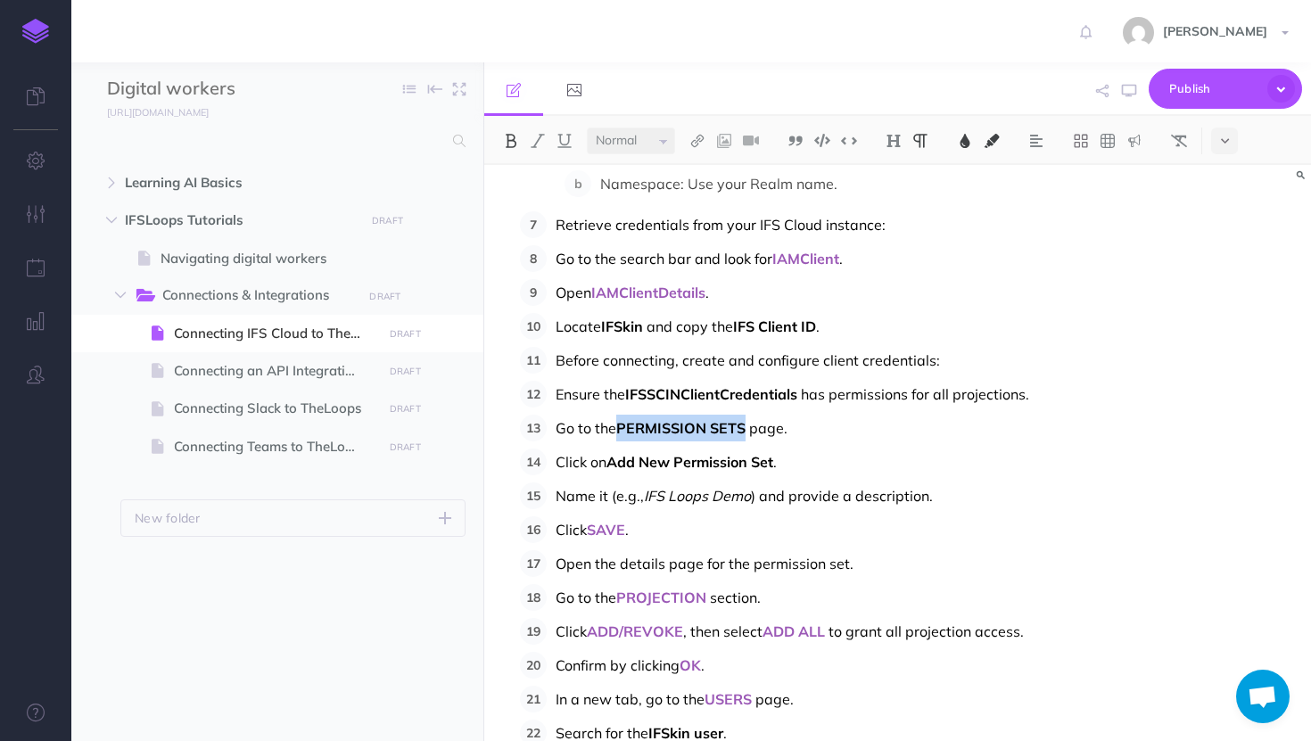
click at [965, 132] on button at bounding box center [964, 140] width 27 height 27
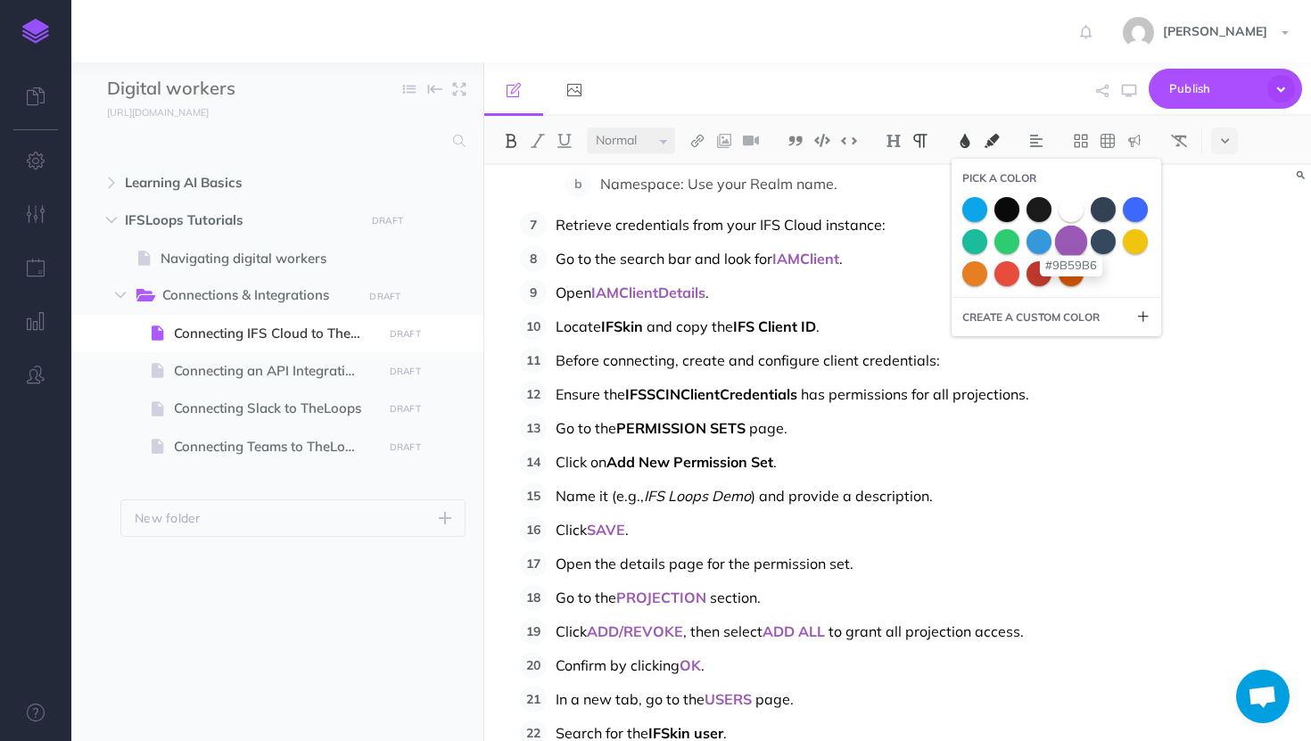
click at [1074, 242] on span at bounding box center [1071, 241] width 32 height 32
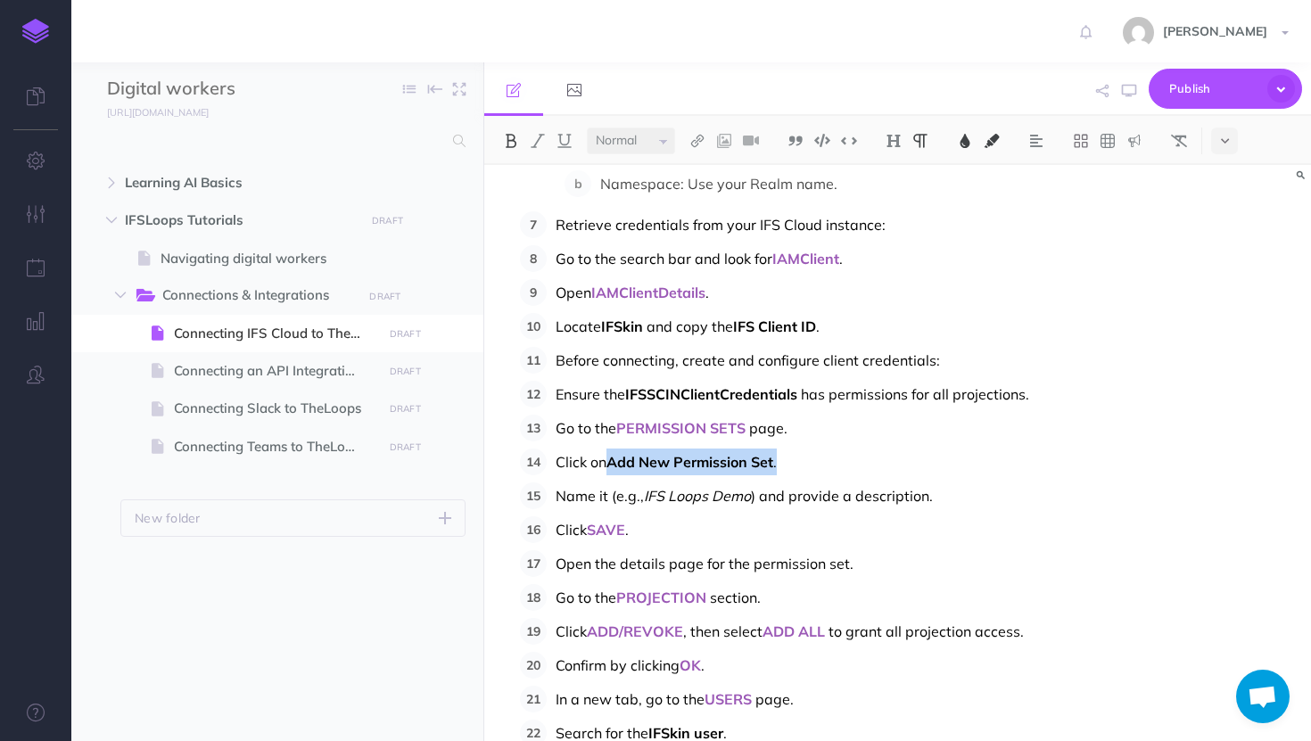
drag, startPoint x: 781, startPoint y: 460, endPoint x: 613, endPoint y: 468, distance: 167.8
click at [613, 468] on p "Click on Add New Permission Set ." at bounding box center [921, 461] width 733 height 27
click at [503, 136] on img at bounding box center [511, 141] width 16 height 14
click at [778, 471] on p "Click on ADD NEW PERMISSION SET ." at bounding box center [921, 461] width 733 height 27
drag, startPoint x: 806, startPoint y: 460, endPoint x: 613, endPoint y: 473, distance: 193.0
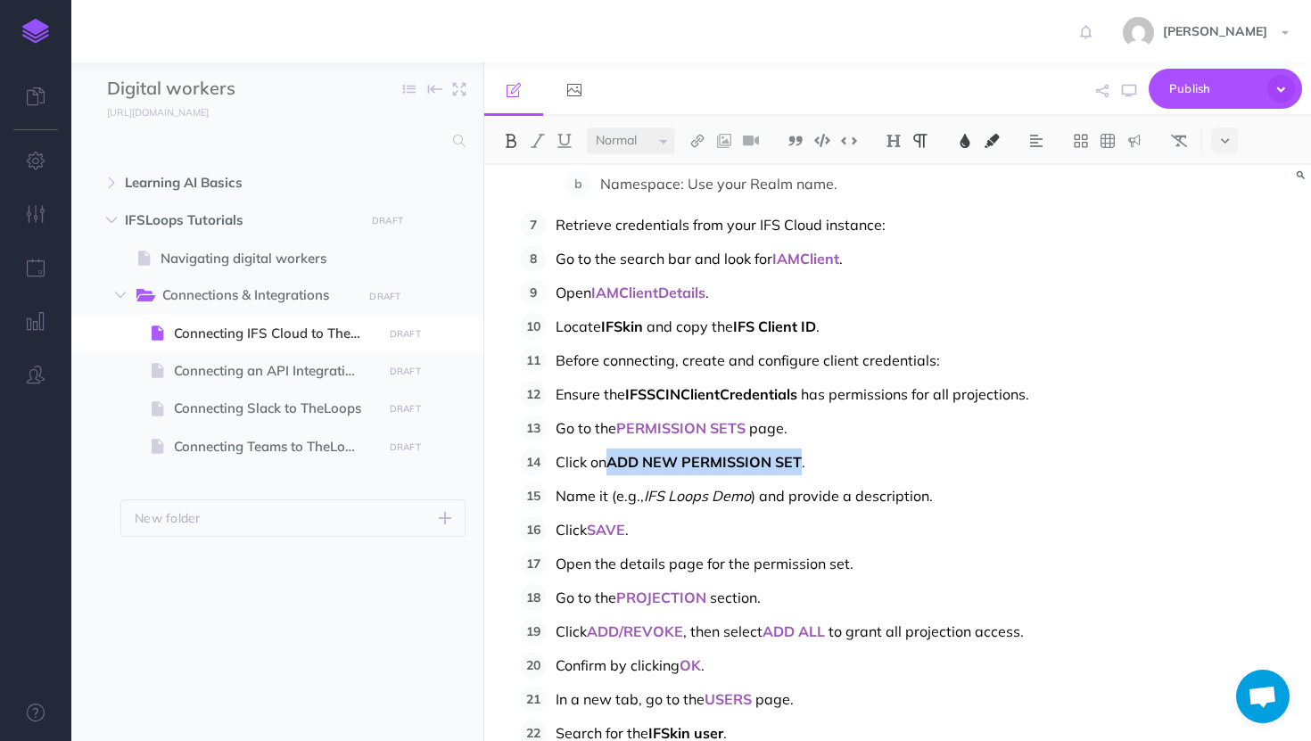
click at [613, 473] on p "Click on ADD NEW PERMISSION SET ." at bounding box center [921, 461] width 733 height 27
click at [969, 137] on img at bounding box center [965, 141] width 16 height 14
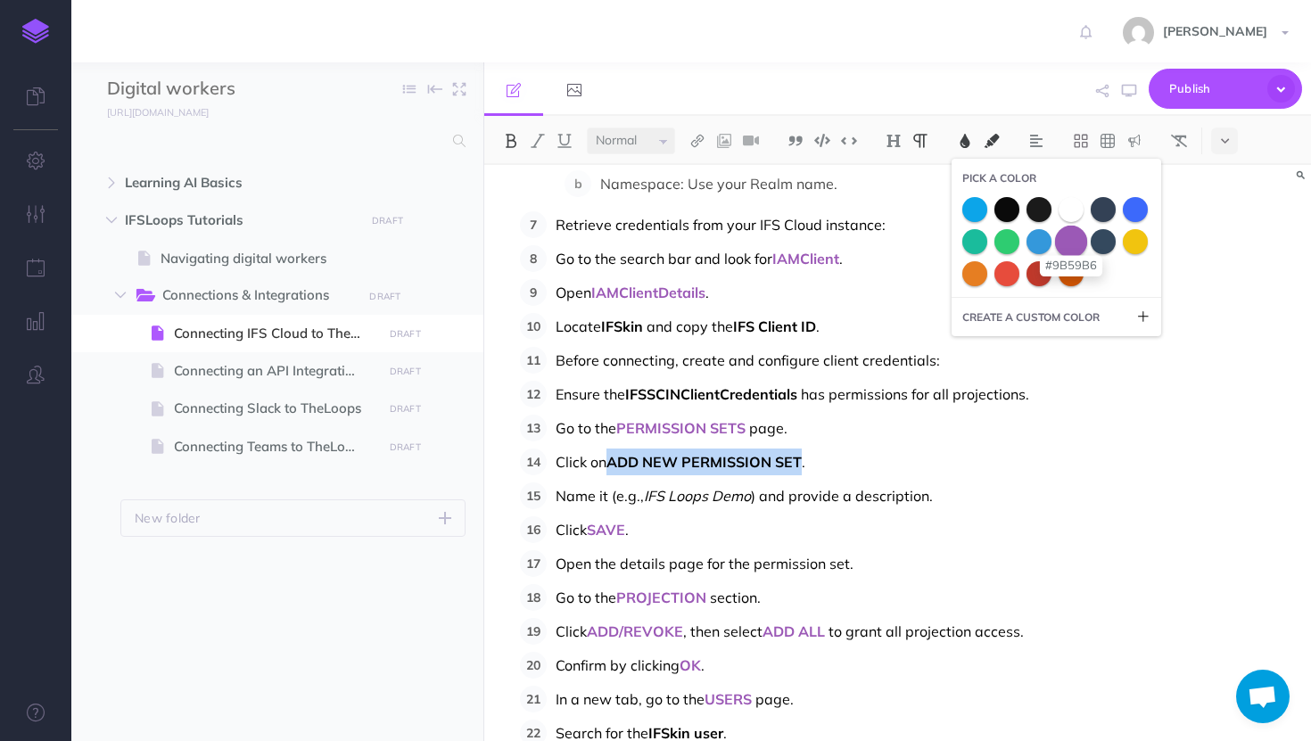
click at [1075, 243] on span at bounding box center [1071, 241] width 32 height 32
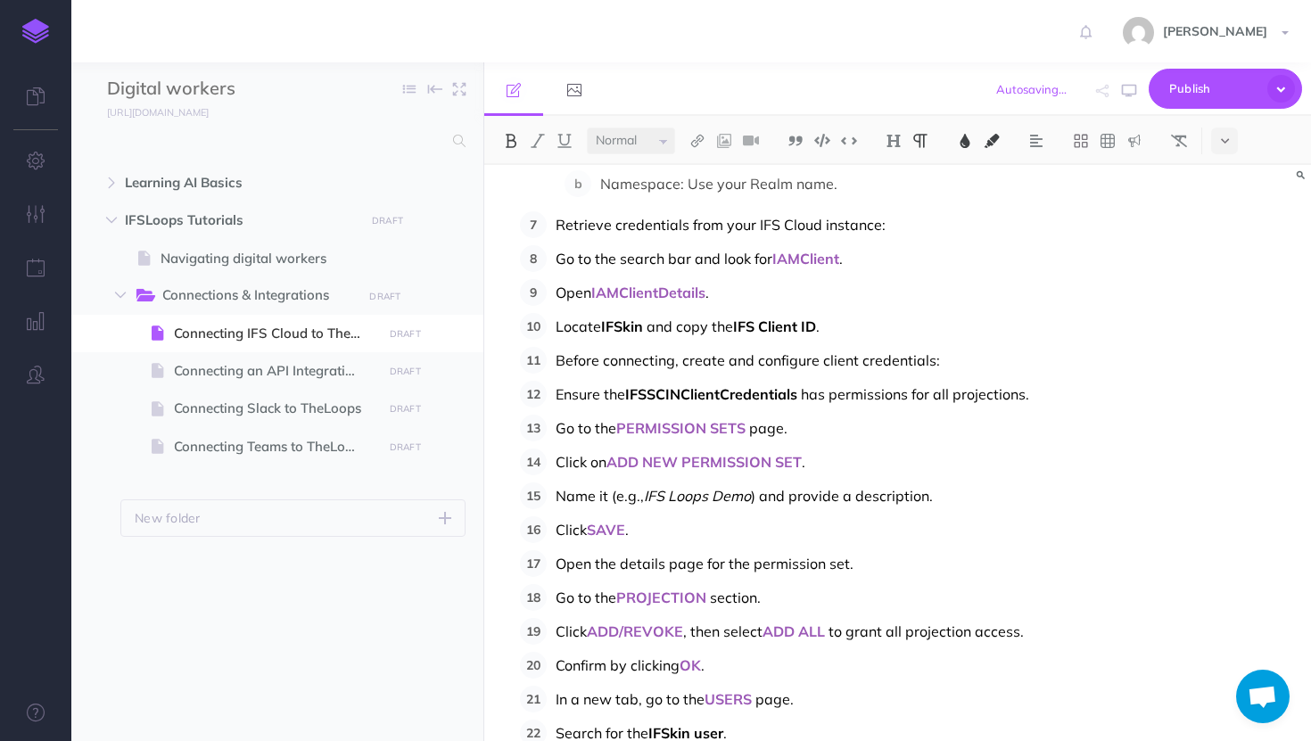
click at [902, 514] on ol "Navigate to the CONNECTORS page. Click on ADD INTEGRATION . Search for IFS Clou…" at bounding box center [904, 488] width 768 height 1111
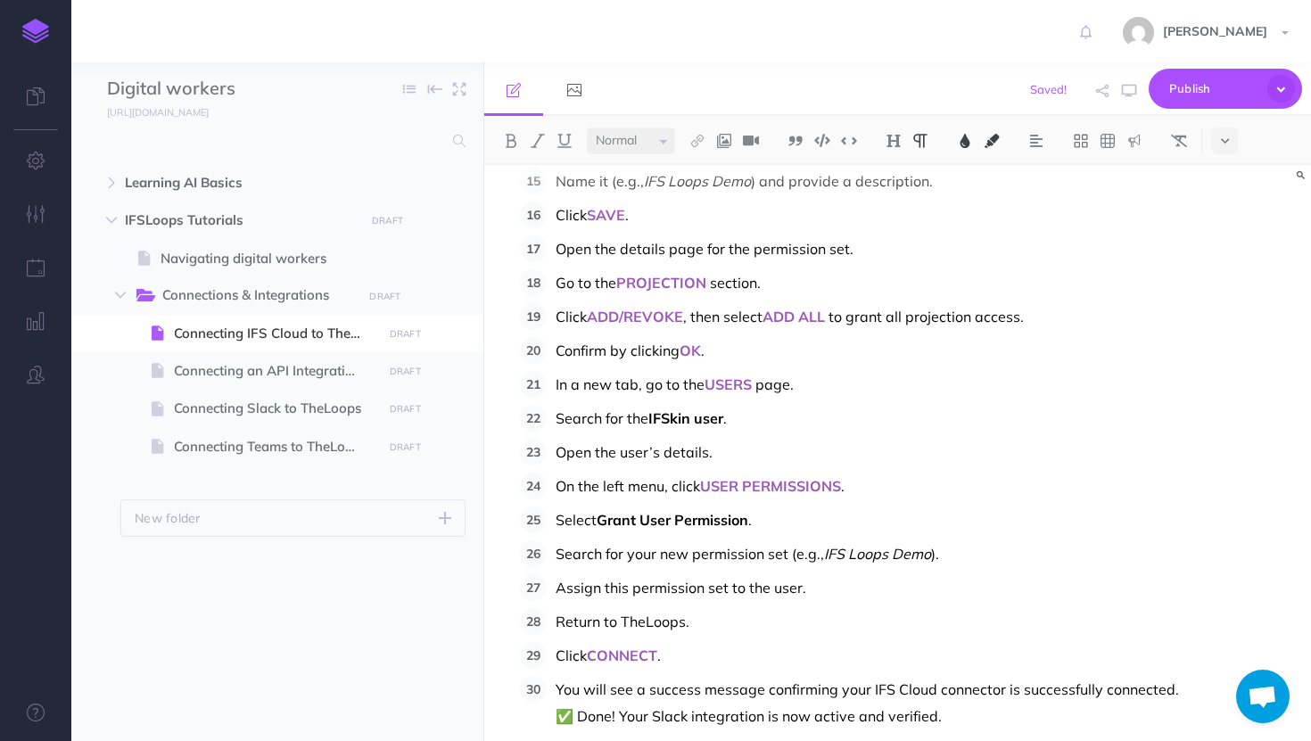
scroll to position [637, 0]
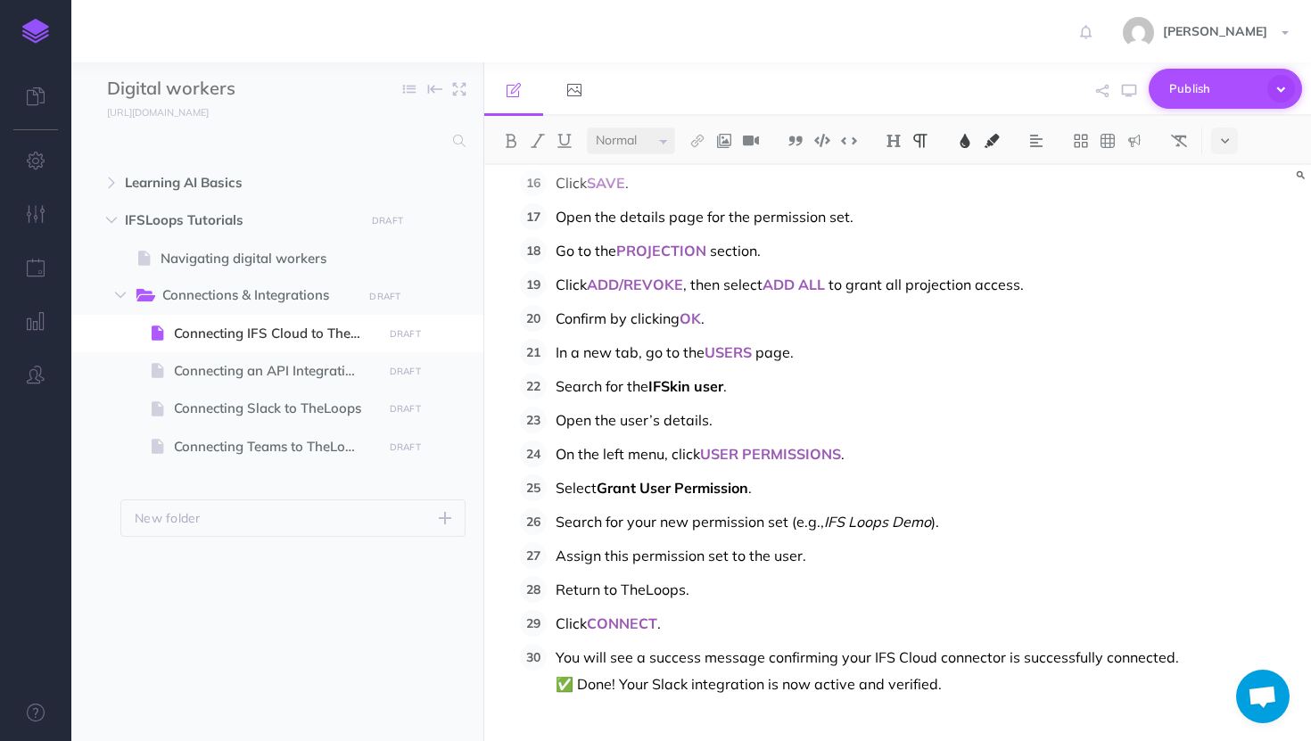
click at [1193, 73] on button "Publish" at bounding box center [1224, 89] width 153 height 40
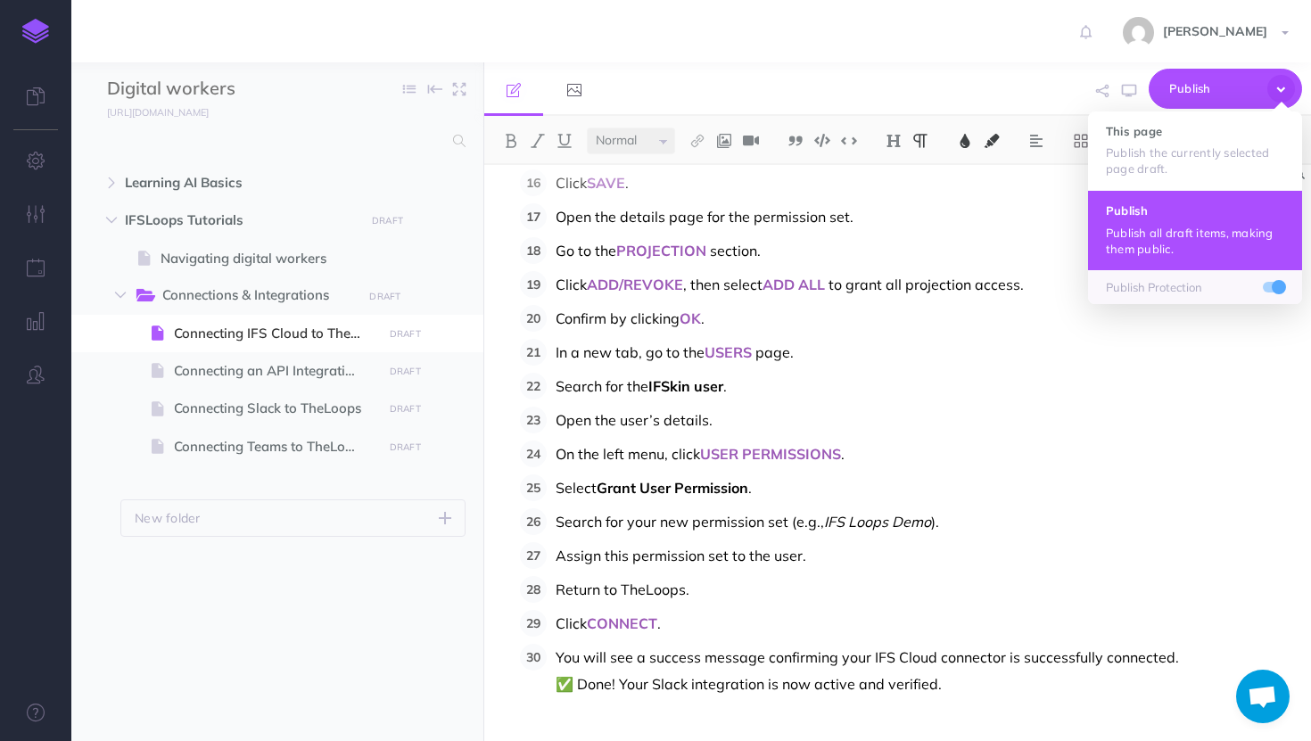
click at [1180, 232] on p "Publish all draft items, making them public." at bounding box center [1194, 241] width 178 height 32
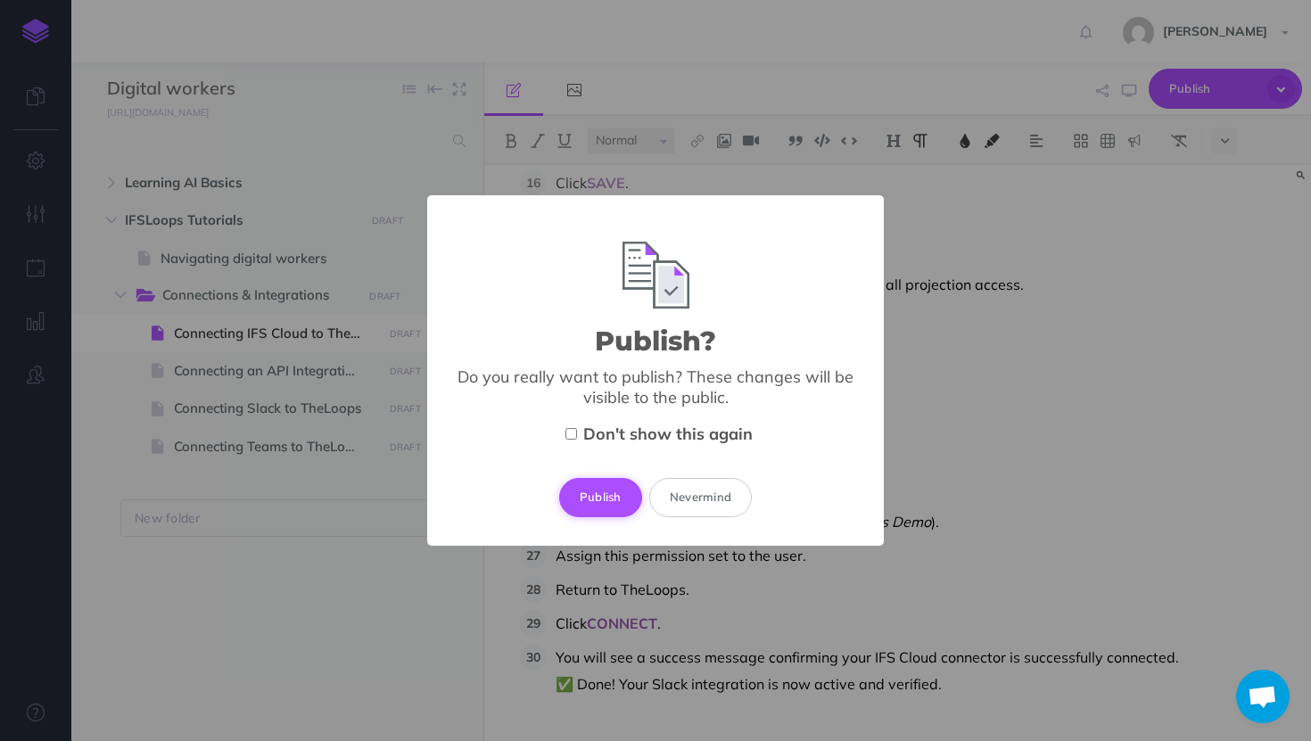
click at [593, 492] on button "Publish" at bounding box center [600, 497] width 83 height 39
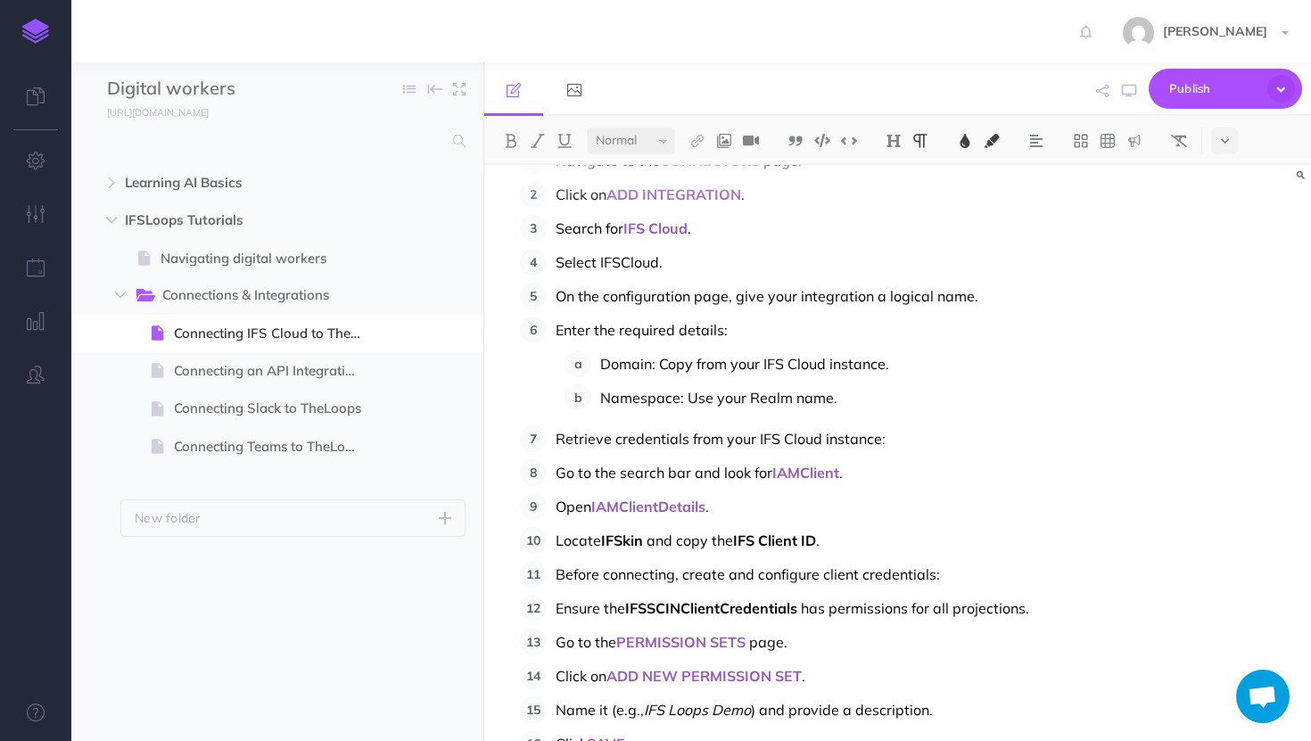
scroll to position [0, 0]
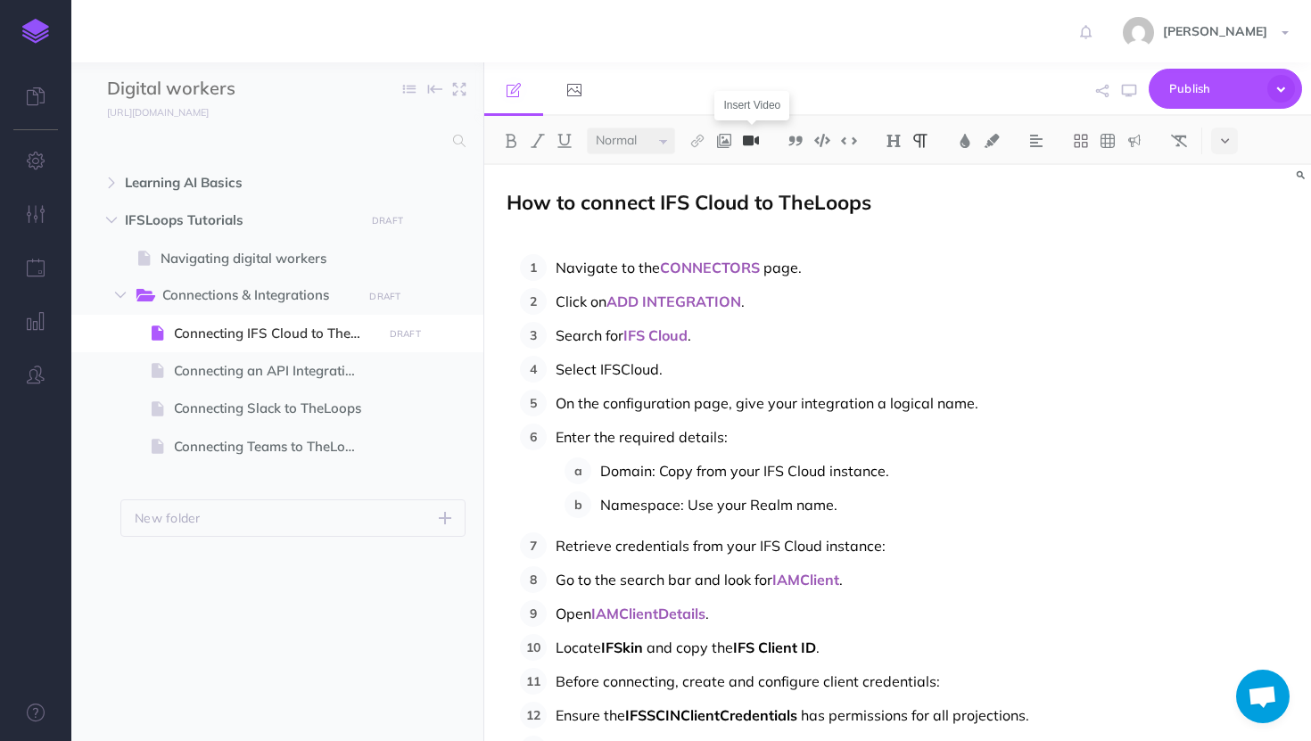
click at [758, 137] on img at bounding box center [751, 141] width 16 height 14
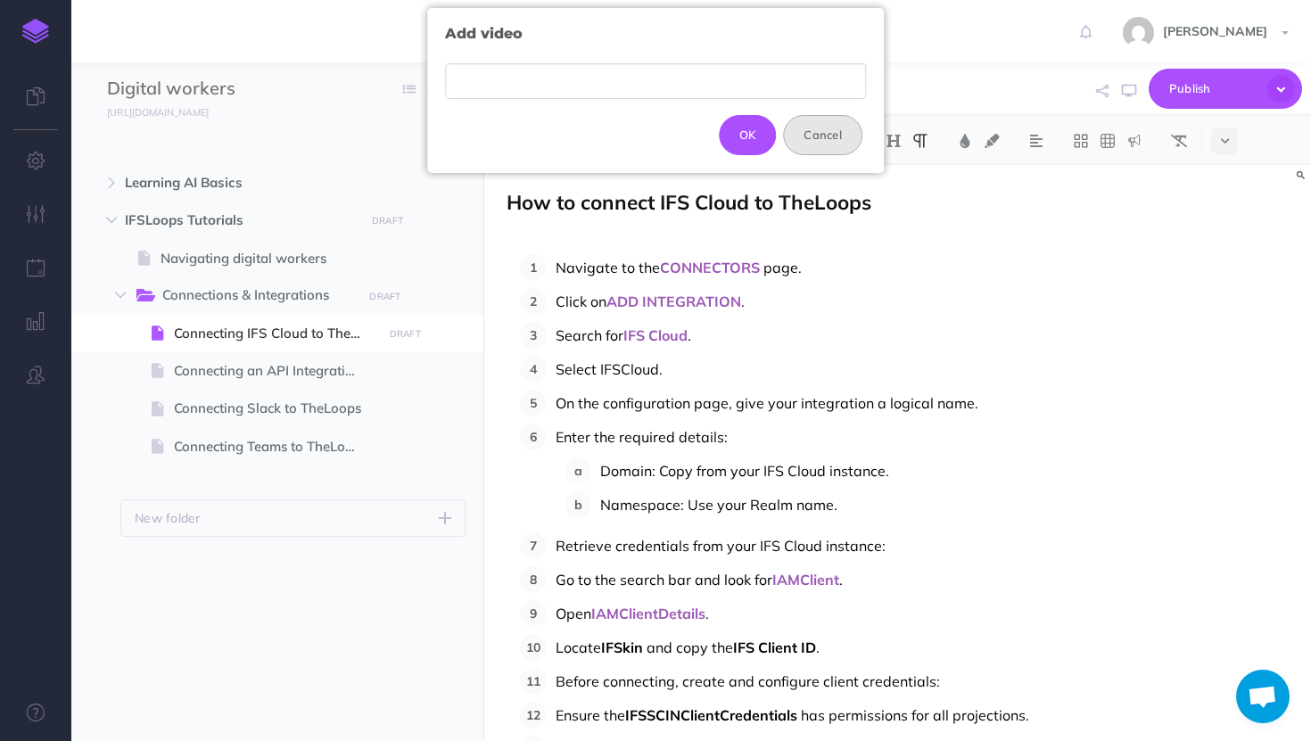
click at [845, 138] on button "Cancel" at bounding box center [822, 134] width 79 height 39
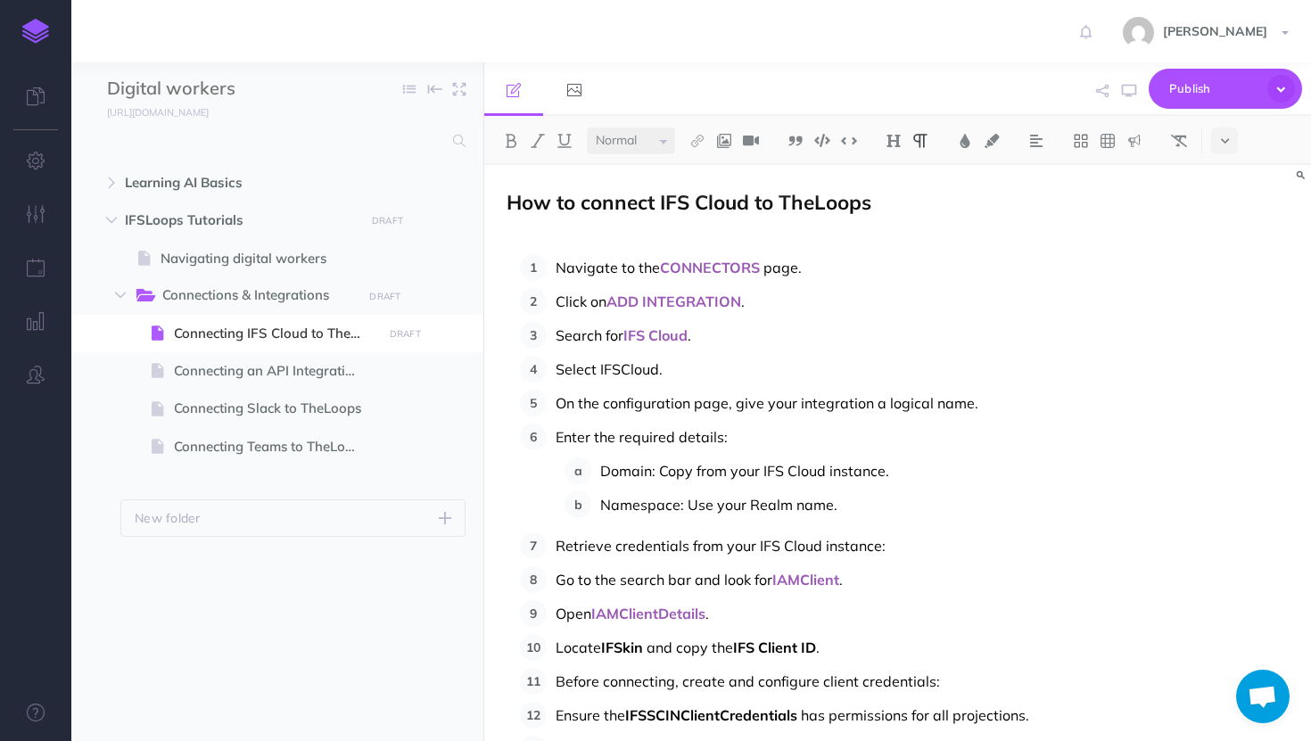
click at [660, 234] on p at bounding box center [897, 234] width 782 height 21
click at [732, 142] on img at bounding box center [724, 141] width 16 height 14
click at [728, 168] on icon at bounding box center [724, 172] width 14 height 12
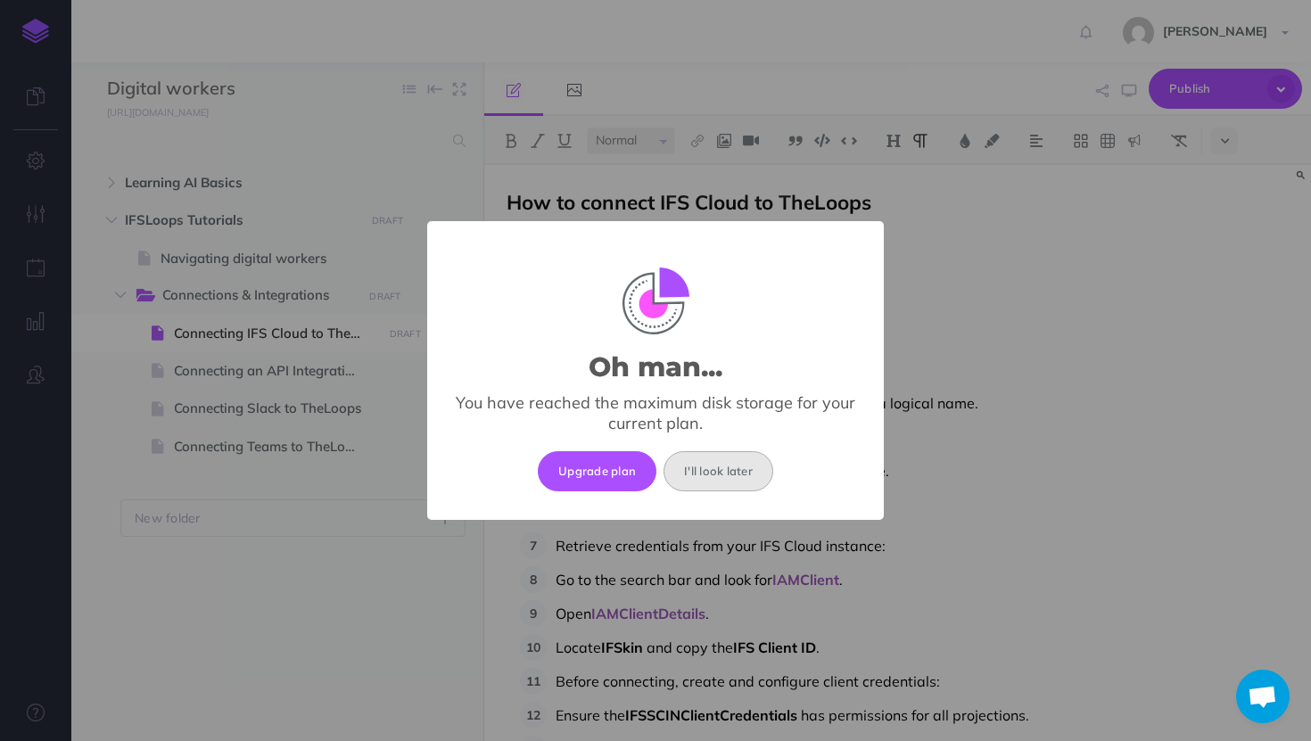
click at [744, 460] on button "I'll look later" at bounding box center [718, 470] width 110 height 39
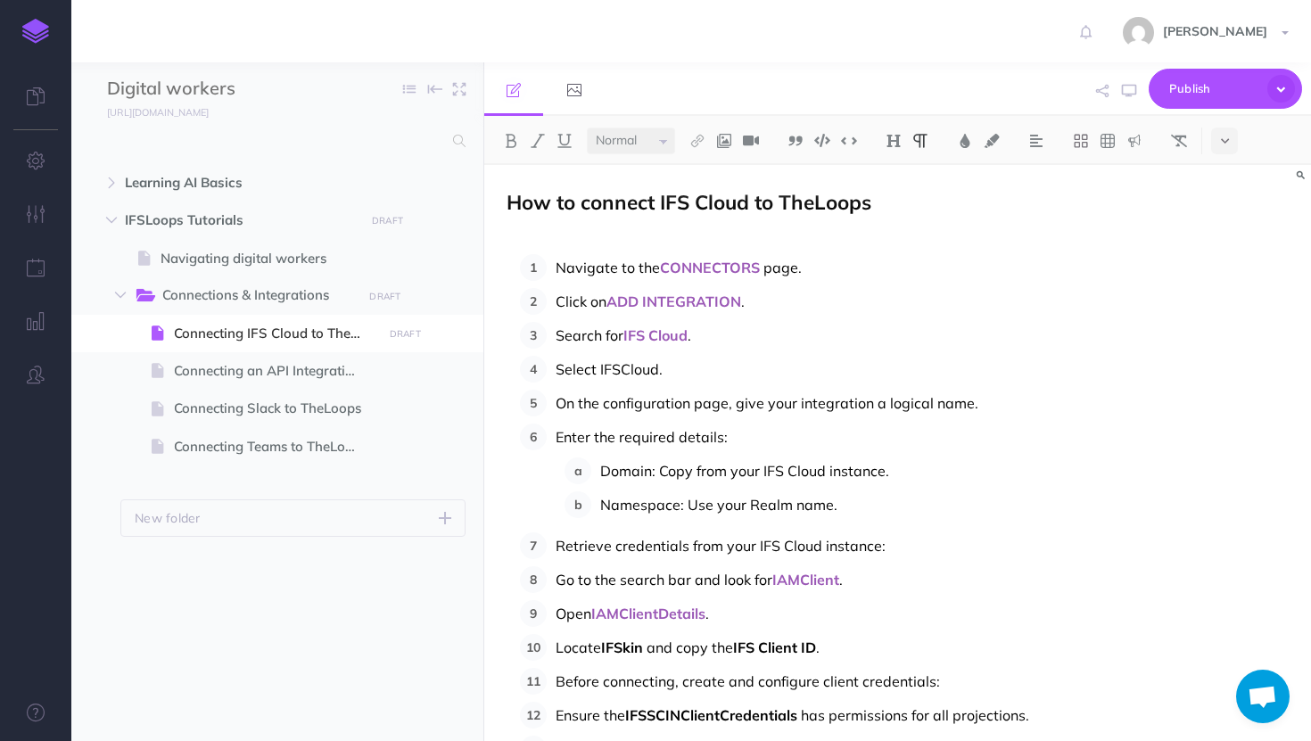
select select "small"
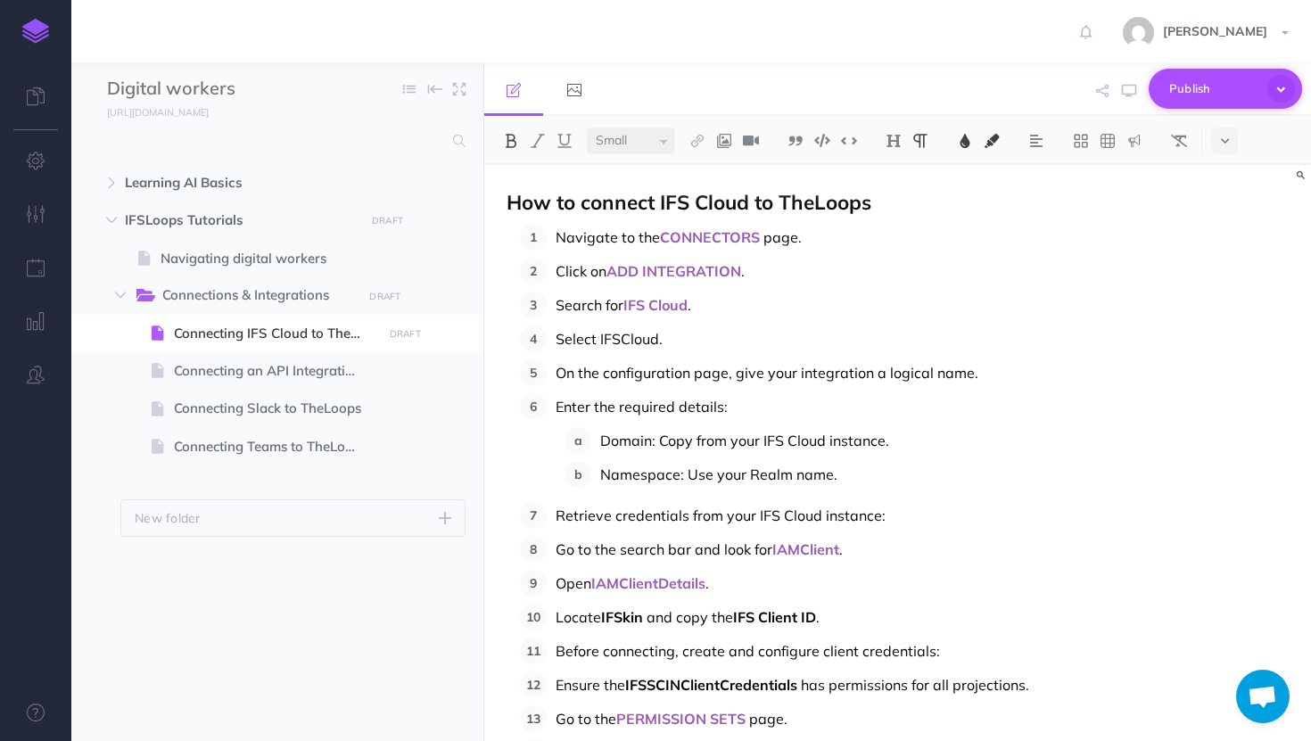
click at [1194, 84] on span "Publish" at bounding box center [1213, 89] width 89 height 28
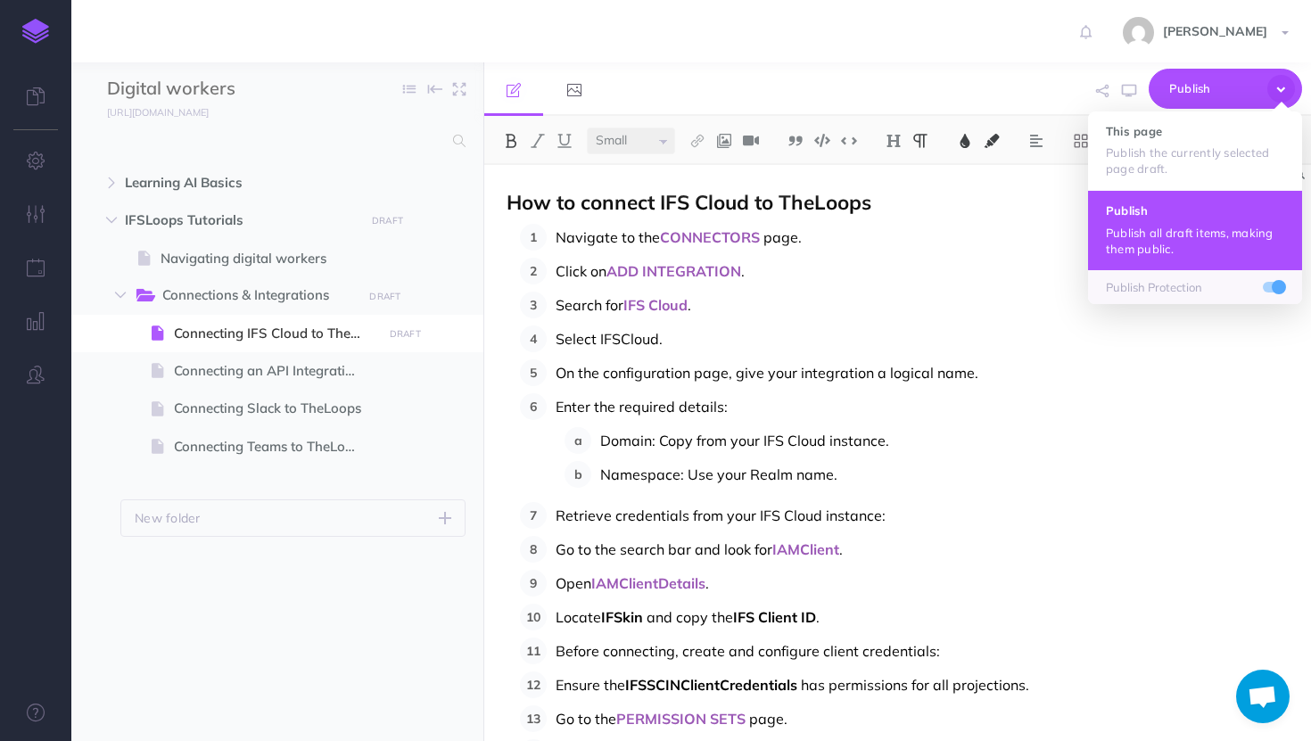
click at [1126, 239] on p "Publish all draft items, making them public." at bounding box center [1194, 241] width 178 height 32
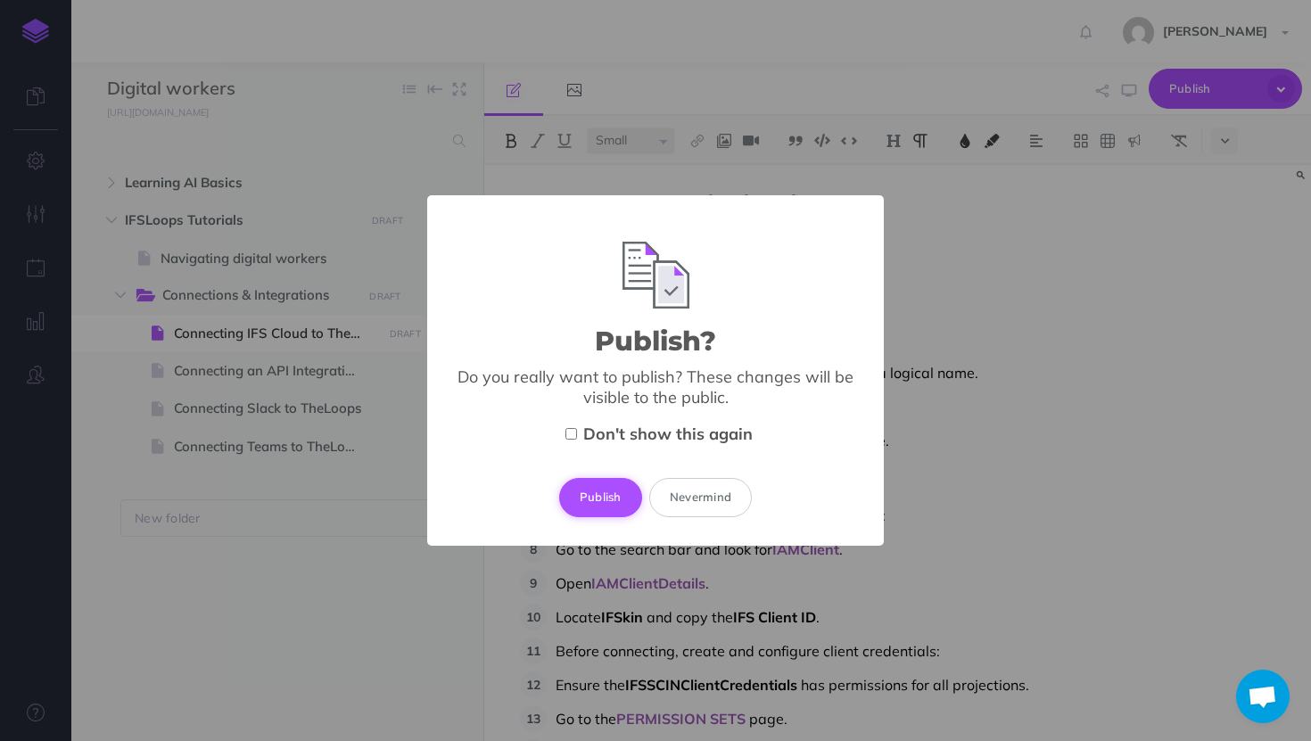
click at [611, 511] on button "Publish" at bounding box center [600, 497] width 83 height 39
